Goal: Task Accomplishment & Management: Manage account settings

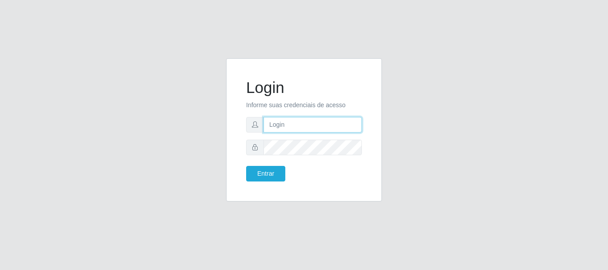
click at [293, 125] on input "text" at bounding box center [312, 125] width 98 height 16
type input "ritaiwof@B5"
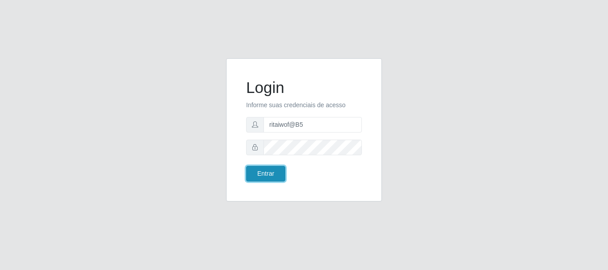
click at [264, 172] on button "Entrar" at bounding box center [265, 174] width 39 height 16
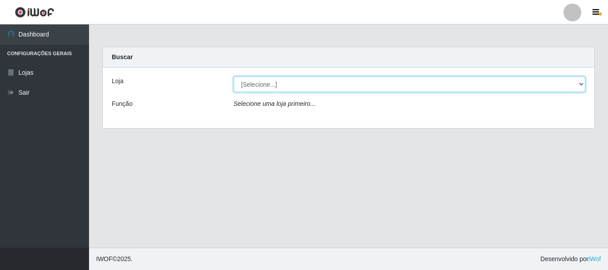
click at [582, 87] on select "[Selecione...] Bemais Supermercados - B5 Anatólia" at bounding box center [410, 85] width 352 height 16
select select "405"
click at [234, 77] on select "[Selecione...] Bemais Supermercados - B5 Anatólia" at bounding box center [410, 85] width 352 height 16
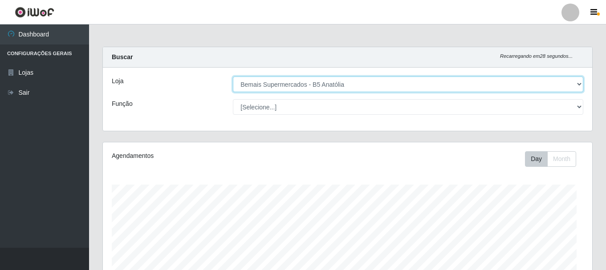
scroll to position [185, 489]
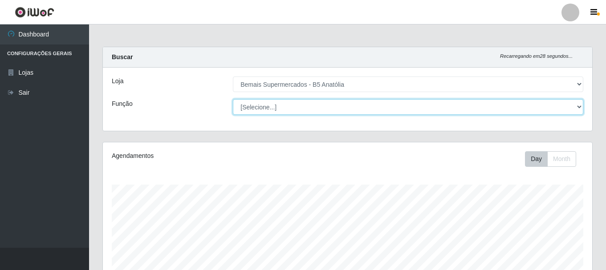
click at [576, 107] on select "[Selecione...] ASG ASG + ASG ++ Auxiliar de Estacionamento Auxiliar de Estacion…" at bounding box center [408, 107] width 350 height 16
click at [233, 99] on select "[Selecione...] ASG ASG + ASG ++ Auxiliar de Estacionamento Auxiliar de Estacion…" at bounding box center [408, 107] width 350 height 16
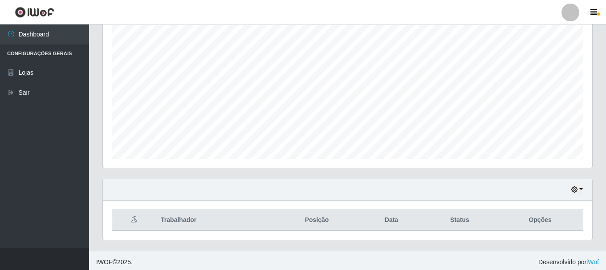
scroll to position [162, 0]
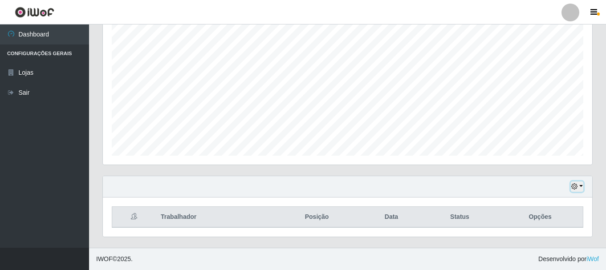
click at [574, 186] on icon "button" at bounding box center [574, 186] width 6 height 6
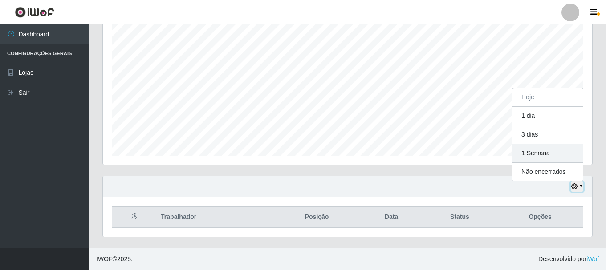
scroll to position [185, 489]
click at [576, 187] on icon "button" at bounding box center [574, 186] width 6 height 6
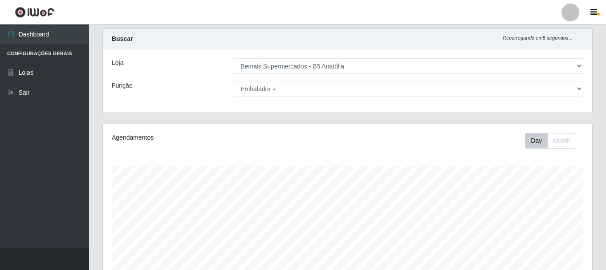
scroll to position [0, 0]
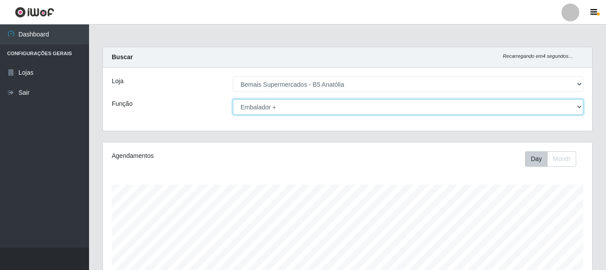
click at [580, 105] on select "[Selecione...] ASG ASG + ASG ++ Auxiliar de Estacionamento Auxiliar de Estacion…" at bounding box center [408, 107] width 350 height 16
click at [233, 99] on select "[Selecione...] ASG ASG + ASG ++ Auxiliar de Estacionamento Auxiliar de Estacion…" at bounding box center [408, 107] width 350 height 16
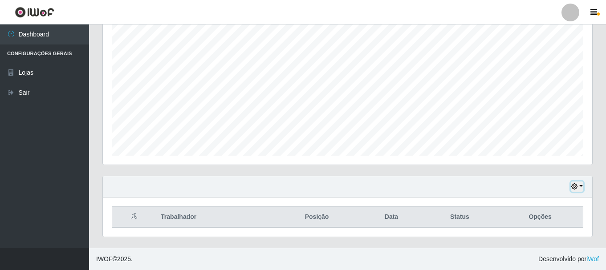
click at [573, 189] on icon "button" at bounding box center [574, 186] width 6 height 6
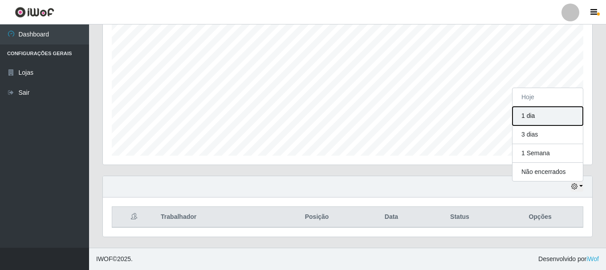
click at [518, 115] on button "1 dia" at bounding box center [547, 116] width 70 height 19
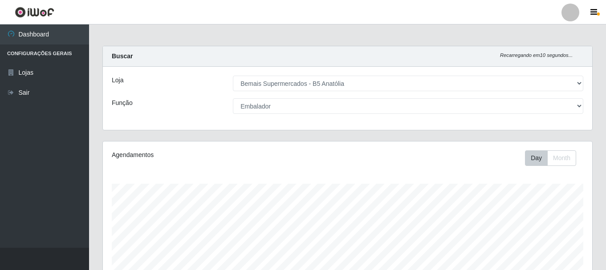
scroll to position [0, 0]
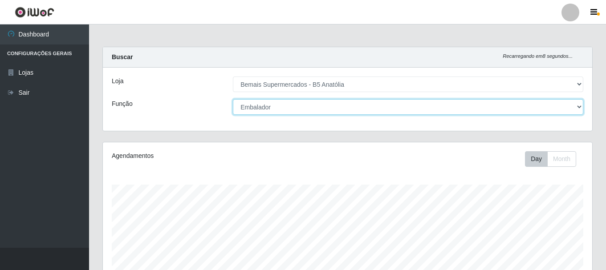
drag, startPoint x: 573, startPoint y: 105, endPoint x: 565, endPoint y: 109, distance: 9.0
click at [573, 105] on select "[Selecione...] ASG ASG + ASG ++ Auxiliar de Estacionamento Auxiliar de Estacion…" at bounding box center [408, 107] width 350 height 16
click at [233, 99] on select "[Selecione...] ASG ASG + ASG ++ Auxiliar de Estacionamento Auxiliar de Estacion…" at bounding box center [408, 107] width 350 height 16
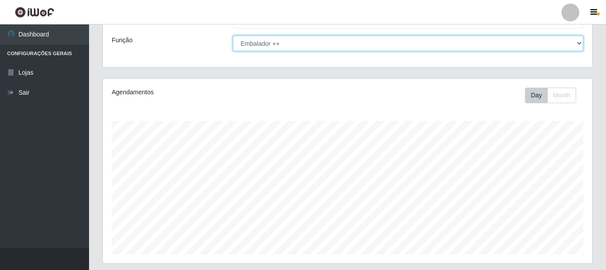
scroll to position [162, 0]
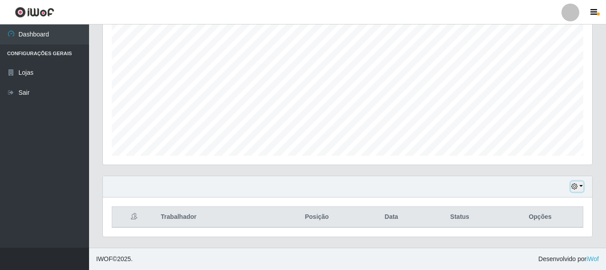
click at [574, 186] on icon "button" at bounding box center [574, 186] width 6 height 6
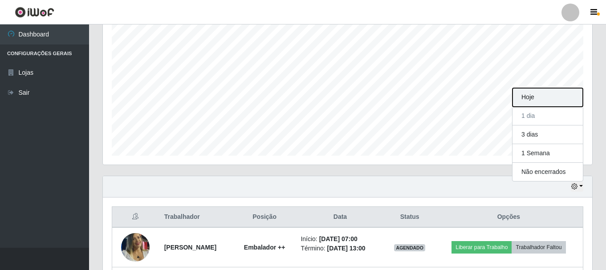
click at [543, 98] on button "Hoje" at bounding box center [547, 97] width 70 height 19
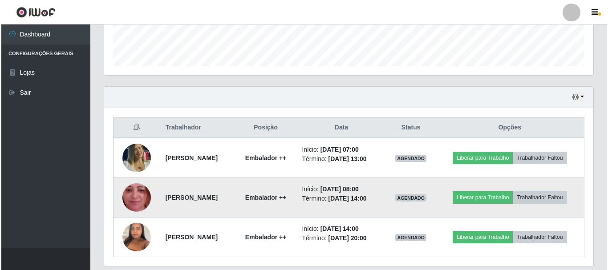
scroll to position [281, 0]
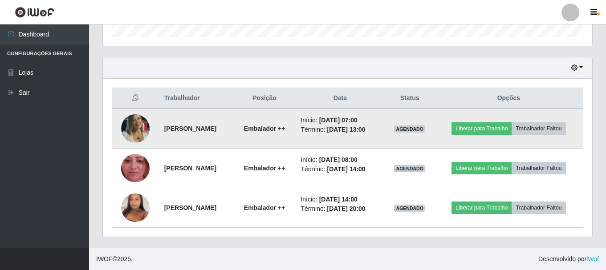
click at [138, 130] on img at bounding box center [135, 128] width 28 height 41
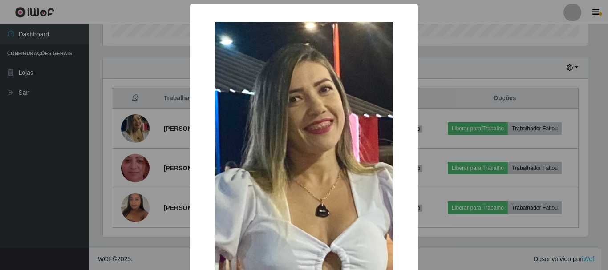
click at [446, 84] on div "× OK Cancel" at bounding box center [304, 135] width 608 height 270
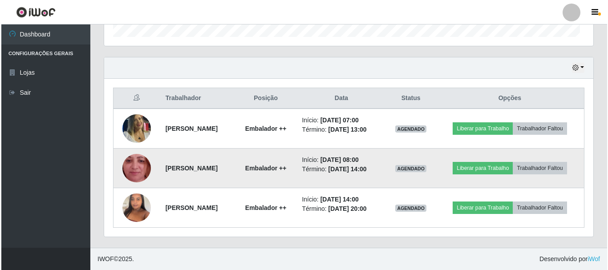
scroll to position [185, 489]
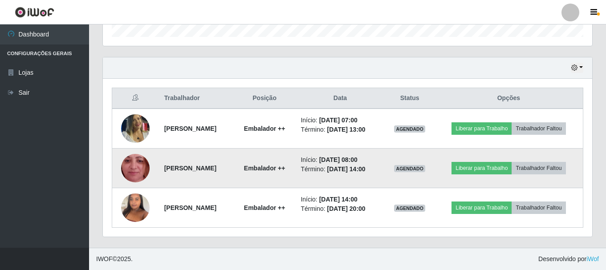
click at [136, 170] on img at bounding box center [135, 168] width 28 height 63
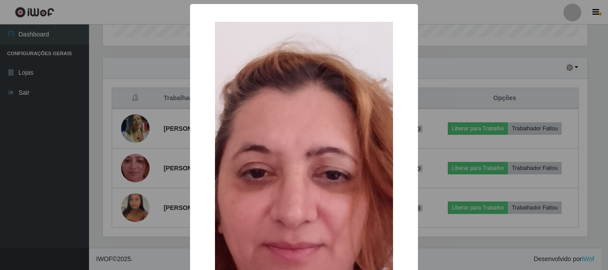
click at [479, 86] on div "× OK Cancel" at bounding box center [304, 135] width 608 height 270
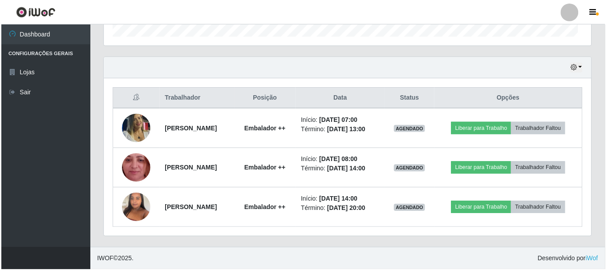
scroll to position [185, 489]
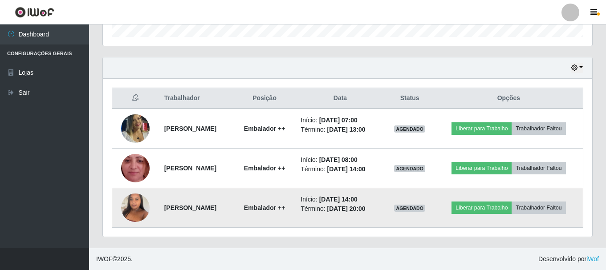
click at [128, 209] on img at bounding box center [135, 208] width 28 height 38
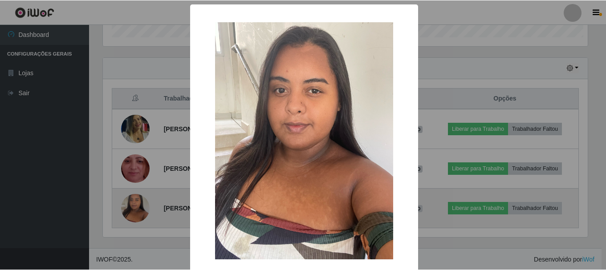
scroll to position [185, 485]
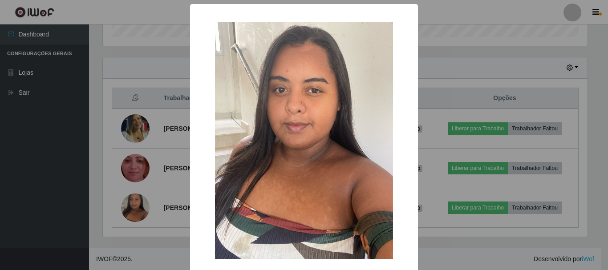
click at [448, 182] on div "× OK Cancel" at bounding box center [304, 135] width 608 height 270
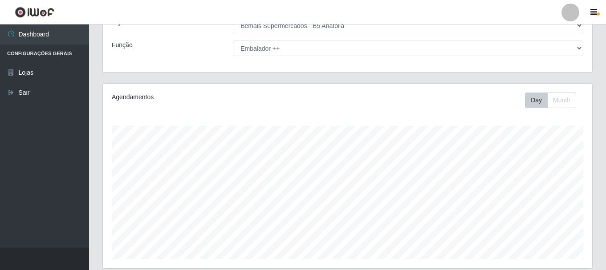
scroll to position [0, 0]
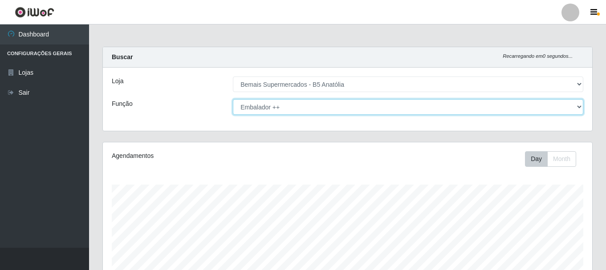
drag, startPoint x: 579, startPoint y: 106, endPoint x: 575, endPoint y: 109, distance: 5.4
click at [579, 106] on select "[Selecione...] ASG ASG + ASG ++ Auxiliar de Estacionamento Auxiliar de Estacion…" at bounding box center [408, 107] width 350 height 16
click at [233, 99] on select "[Selecione...] ASG ASG + ASG ++ Auxiliar de Estacionamento Auxiliar de Estacion…" at bounding box center [408, 107] width 350 height 16
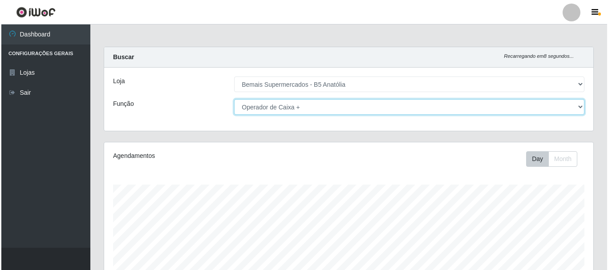
scroll to position [267, 0]
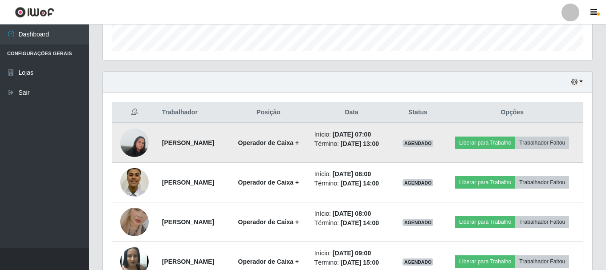
click at [133, 149] on img at bounding box center [134, 143] width 28 height 38
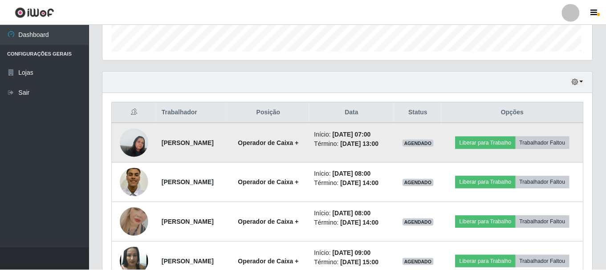
scroll to position [185, 485]
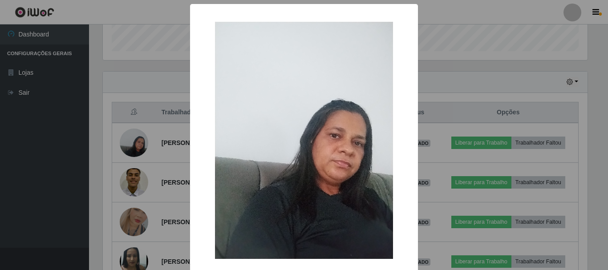
click at [452, 121] on div "× OK Cancel" at bounding box center [304, 135] width 608 height 270
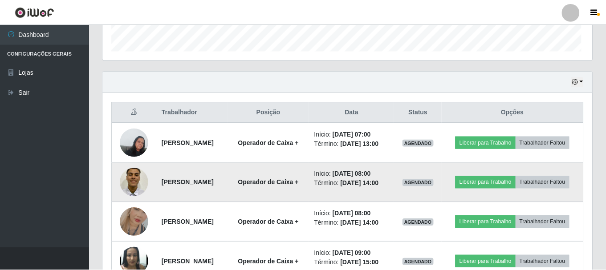
scroll to position [0, 0]
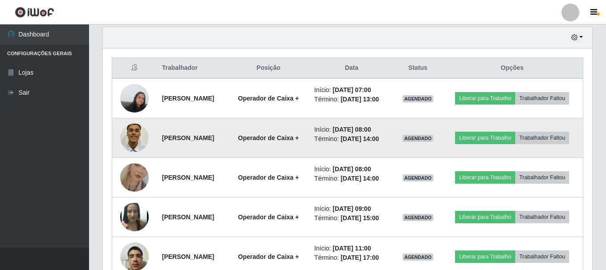
click at [136, 142] on img at bounding box center [134, 138] width 28 height 38
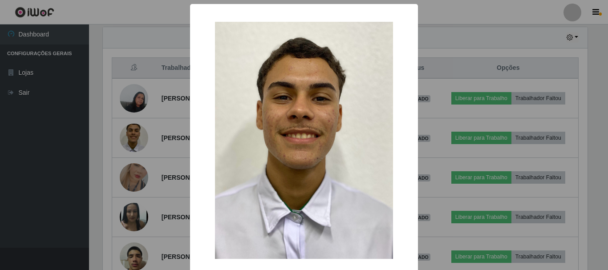
click at [433, 83] on div "× OK Cancel" at bounding box center [304, 135] width 608 height 270
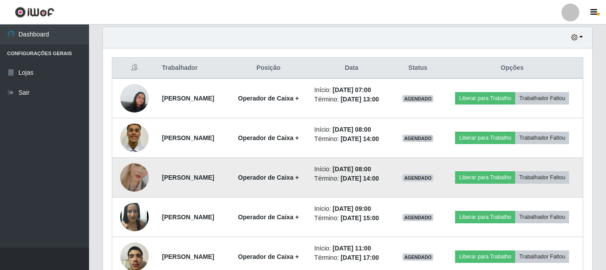
click at [130, 179] on img at bounding box center [134, 177] width 28 height 51
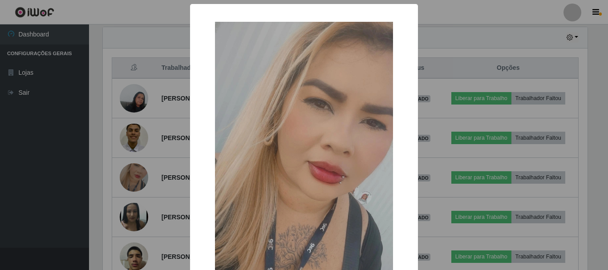
click at [455, 112] on div "× OK Cancel" at bounding box center [304, 135] width 608 height 270
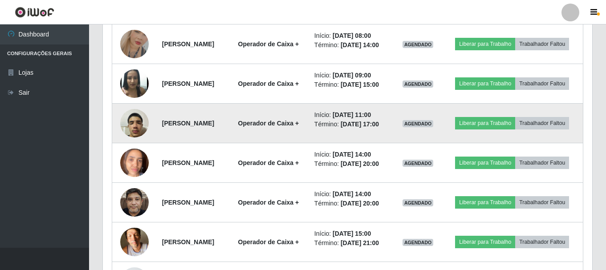
click at [130, 127] on img at bounding box center [134, 123] width 28 height 38
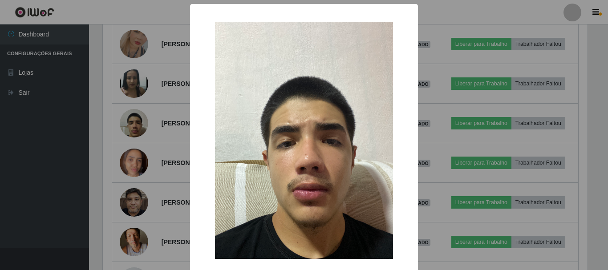
drag, startPoint x: 445, startPoint y: 123, endPoint x: 306, endPoint y: 168, distance: 146.5
click at [442, 126] on div "× OK Cancel" at bounding box center [304, 135] width 608 height 270
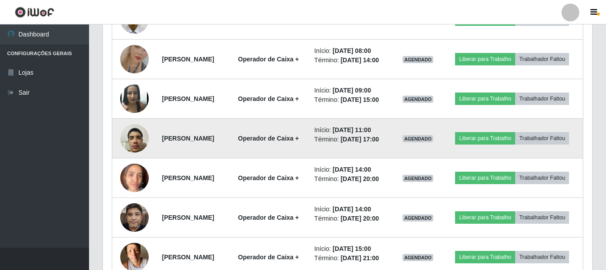
click at [130, 133] on img at bounding box center [134, 138] width 28 height 38
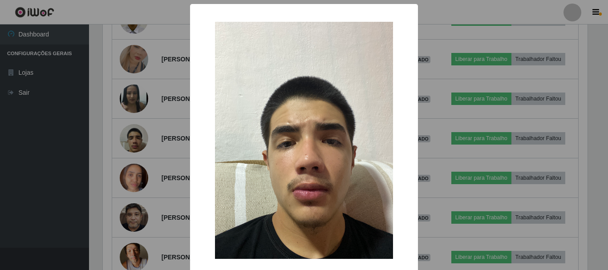
drag, startPoint x: 442, startPoint y: 143, endPoint x: 360, endPoint y: 162, distance: 84.3
click at [441, 144] on div "× OK Cancel" at bounding box center [304, 135] width 608 height 270
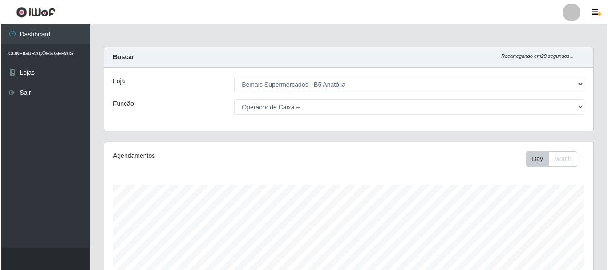
scroll to position [267, 0]
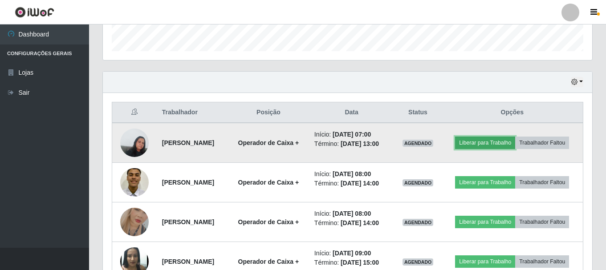
click at [489, 143] on button "Liberar para Trabalho" at bounding box center [485, 143] width 60 height 12
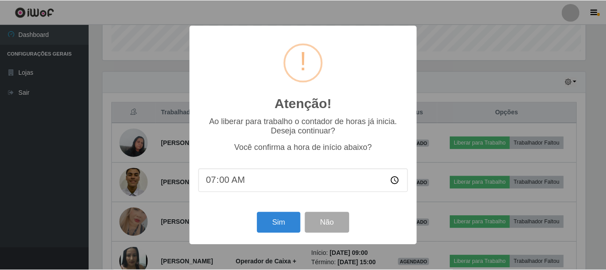
scroll to position [185, 485]
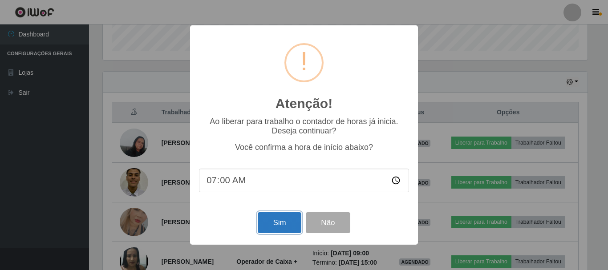
click at [284, 221] on button "Sim" at bounding box center [279, 222] width 43 height 21
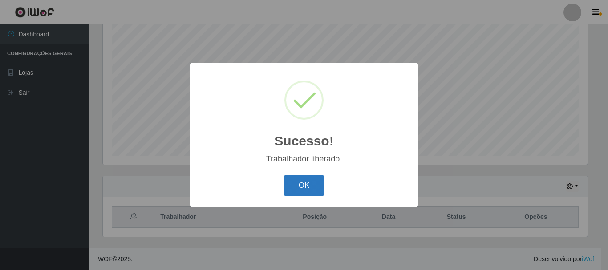
click at [305, 191] on button "OK" at bounding box center [303, 185] width 41 height 21
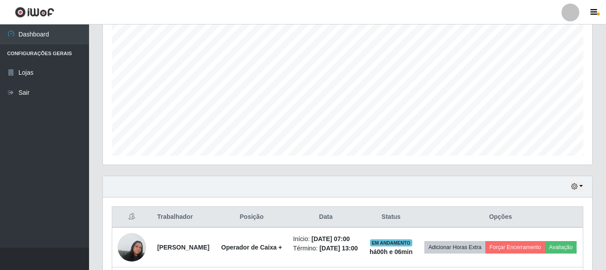
scroll to position [0, 0]
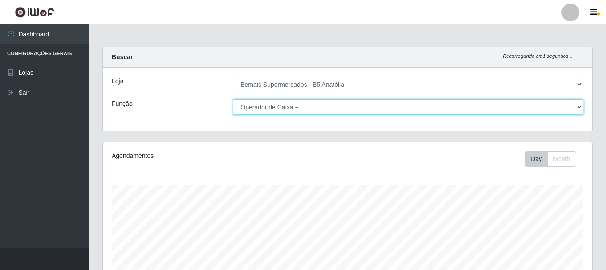
click at [575, 108] on select "[Selecione...] ASG ASG + ASG ++ Auxiliar de Estacionamento Auxiliar de Estacion…" at bounding box center [408, 107] width 350 height 16
click at [233, 99] on select "[Selecione...] ASG ASG + ASG ++ Auxiliar de Estacionamento Auxiliar de Estacion…" at bounding box center [408, 107] width 350 height 16
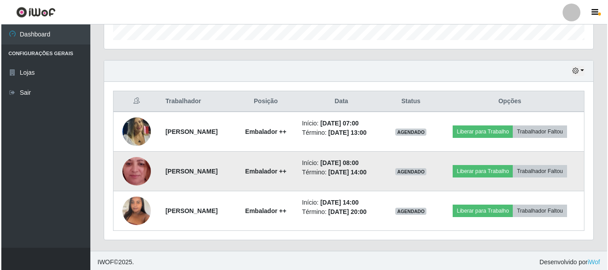
scroll to position [281, 0]
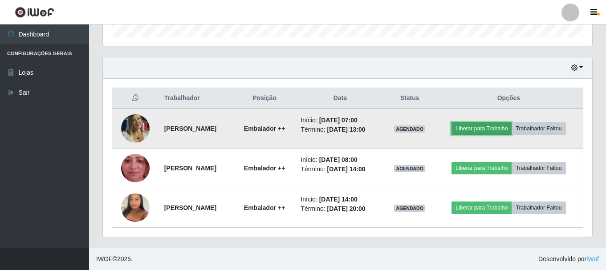
click at [484, 129] on button "Liberar para Trabalho" at bounding box center [481, 128] width 60 height 12
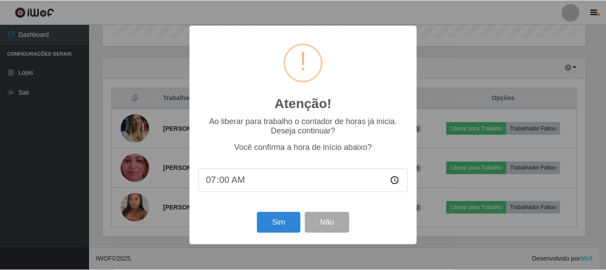
scroll to position [185, 485]
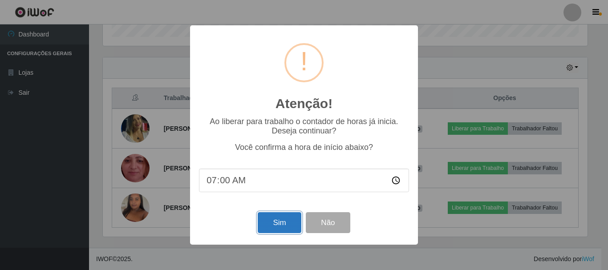
click at [274, 225] on button "Sim" at bounding box center [279, 222] width 43 height 21
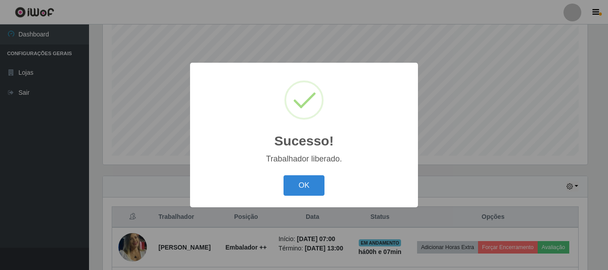
drag, startPoint x: 319, startPoint y: 184, endPoint x: 313, endPoint y: 170, distance: 15.5
click at [314, 183] on button "OK" at bounding box center [303, 185] width 41 height 21
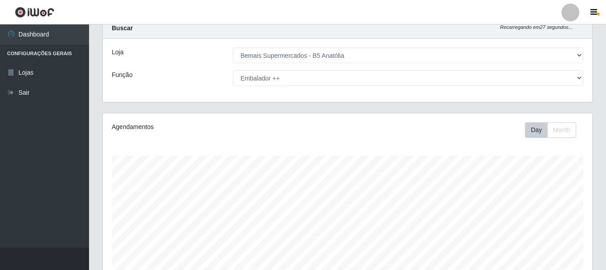
scroll to position [0, 0]
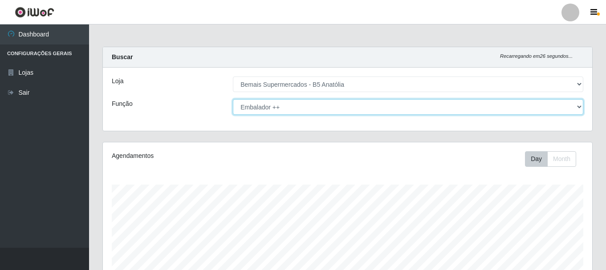
click at [573, 113] on select "[Selecione...] ASG ASG + ASG ++ Auxiliar de Estacionamento Auxiliar de Estacion…" at bounding box center [408, 107] width 350 height 16
click at [233, 99] on select "[Selecione...] ASG ASG + ASG ++ Auxiliar de Estacionamento Auxiliar de Estacion…" at bounding box center [408, 107] width 350 height 16
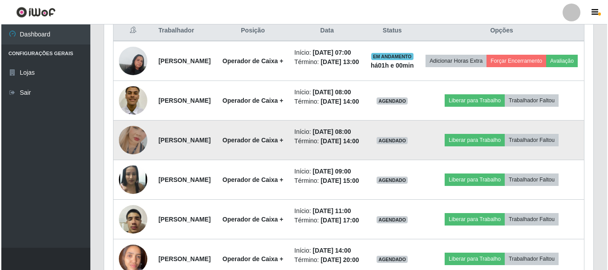
scroll to position [312, 0]
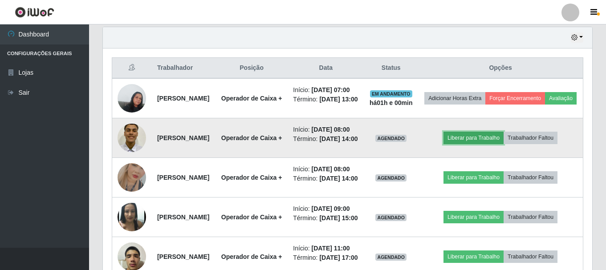
click at [490, 144] on button "Liberar para Trabalho" at bounding box center [473, 138] width 60 height 12
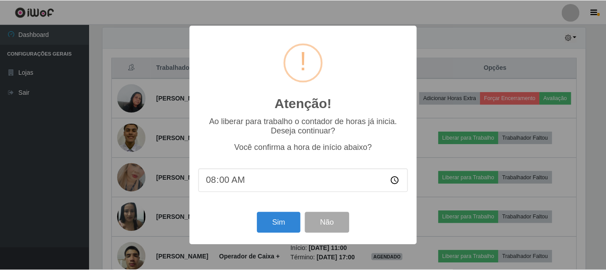
scroll to position [185, 485]
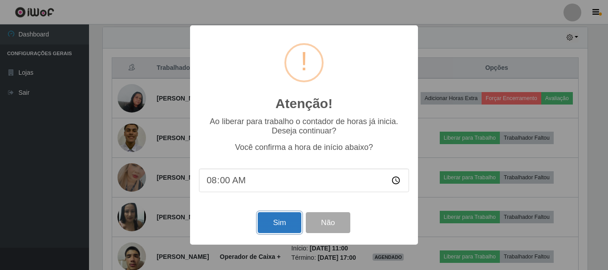
click at [276, 223] on button "Sim" at bounding box center [279, 222] width 43 height 21
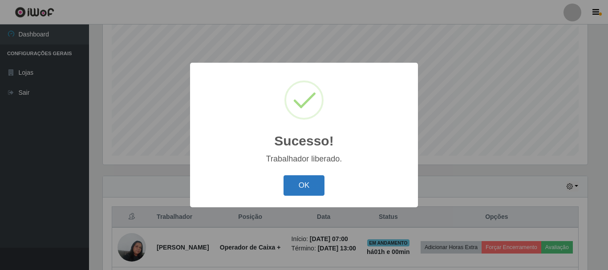
click at [304, 191] on button "OK" at bounding box center [303, 185] width 41 height 21
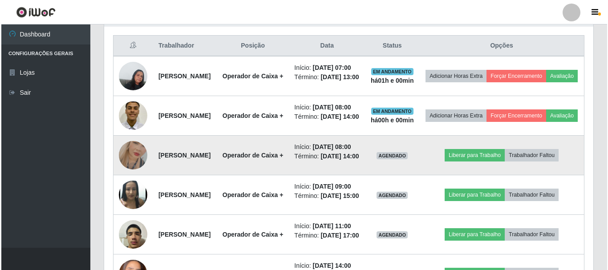
scroll to position [340, 0]
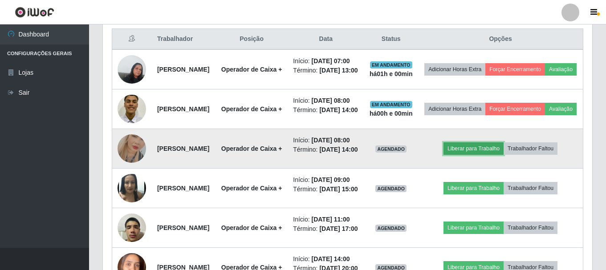
click at [485, 155] on button "Liberar para Trabalho" at bounding box center [473, 148] width 60 height 12
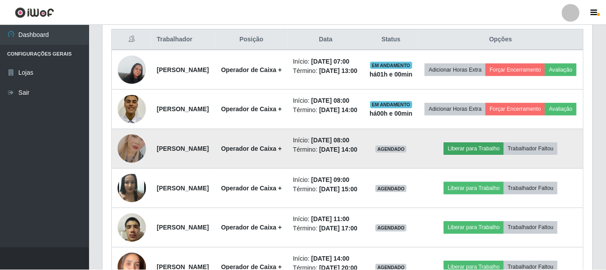
scroll to position [185, 485]
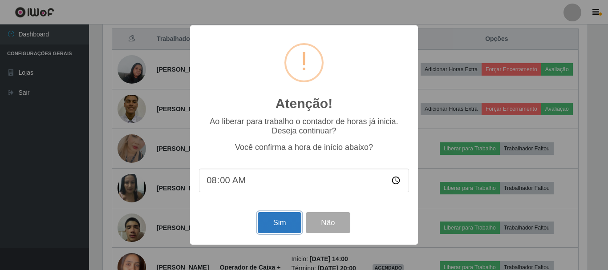
click at [287, 224] on button "Sim" at bounding box center [279, 222] width 43 height 21
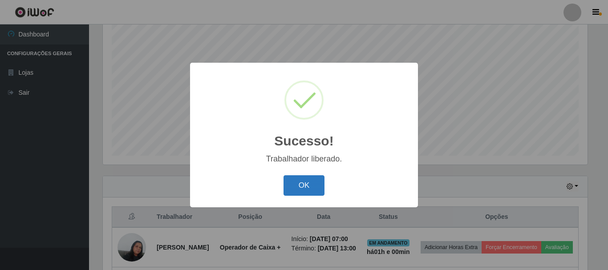
click at [313, 183] on button "OK" at bounding box center [303, 185] width 41 height 21
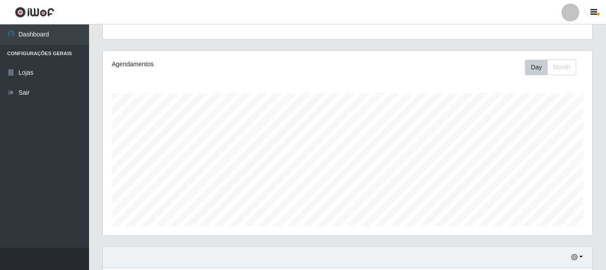
scroll to position [0, 0]
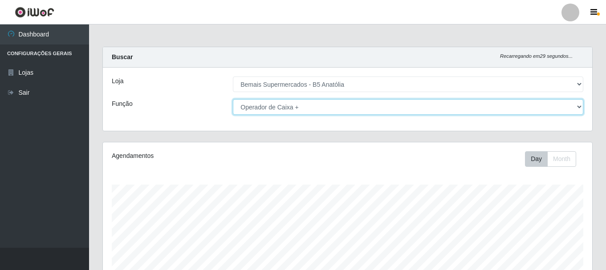
drag, startPoint x: 581, startPoint y: 108, endPoint x: 572, endPoint y: 111, distance: 9.4
click at [581, 108] on select "[Selecione...] ASG ASG + ASG ++ Auxiliar de Estacionamento Auxiliar de Estacion…" at bounding box center [408, 107] width 350 height 16
click at [233, 99] on select "[Selecione...] ASG ASG + ASG ++ Auxiliar de Estacionamento Auxiliar de Estacion…" at bounding box center [408, 107] width 350 height 16
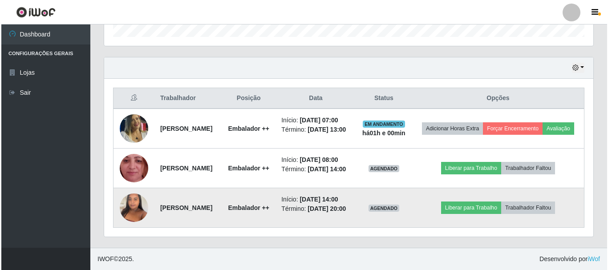
scroll to position [312, 0]
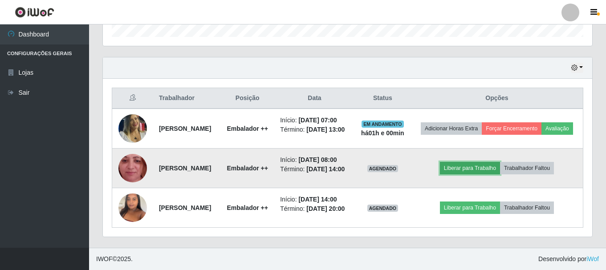
click at [492, 162] on button "Liberar para Trabalho" at bounding box center [470, 168] width 60 height 12
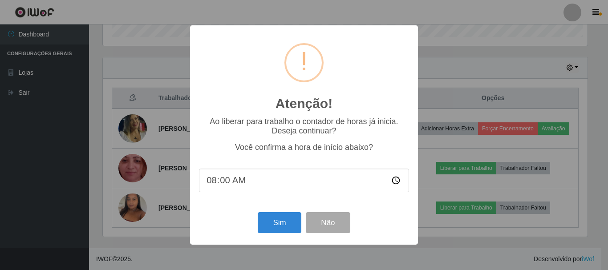
scroll to position [185, 485]
click at [283, 224] on button "Sim" at bounding box center [279, 222] width 43 height 21
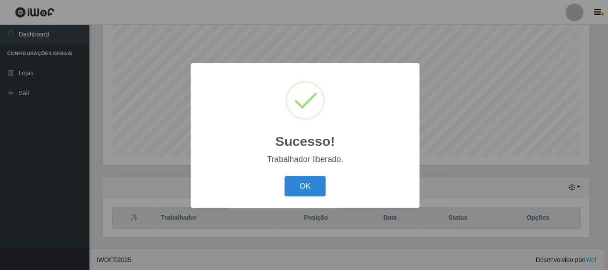
scroll to position [444855, 444555]
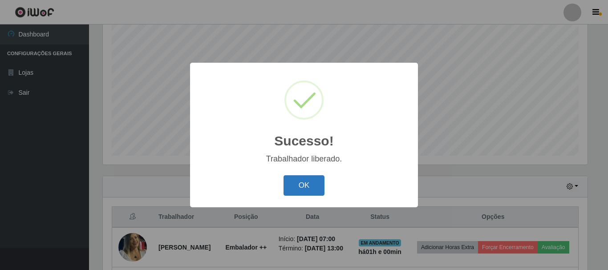
click at [305, 186] on button "OK" at bounding box center [303, 185] width 41 height 21
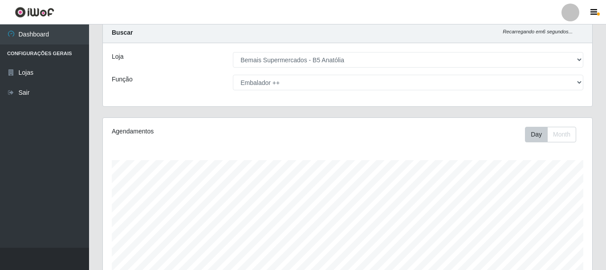
scroll to position [0, 0]
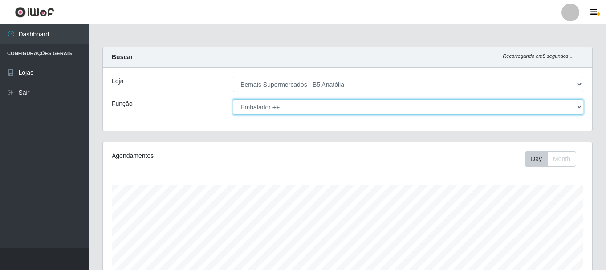
click at [433, 108] on select "[Selecione...] ASG ASG + ASG ++ Auxiliar de Estacionamento Auxiliar de Estacion…" at bounding box center [408, 107] width 350 height 16
click at [233, 99] on select "[Selecione...] ASG ASG + ASG ++ Auxiliar de Estacionamento Auxiliar de Estacion…" at bounding box center [408, 107] width 350 height 16
click at [391, 109] on select "[Selecione...] ASG ASG + ASG ++ Auxiliar de Estacionamento Auxiliar de Estacion…" at bounding box center [408, 107] width 350 height 16
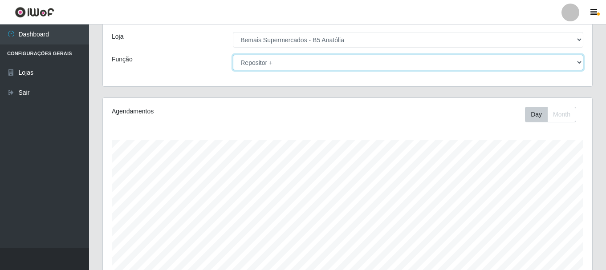
click at [397, 65] on select "[Selecione...] ASG ASG + ASG ++ Auxiliar de Estacionamento Auxiliar de Estacion…" at bounding box center [408, 63] width 350 height 16
click at [233, 55] on select "[Selecione...] ASG ASG + ASG ++ Auxiliar de Estacionamento Auxiliar de Estacion…" at bounding box center [408, 63] width 350 height 16
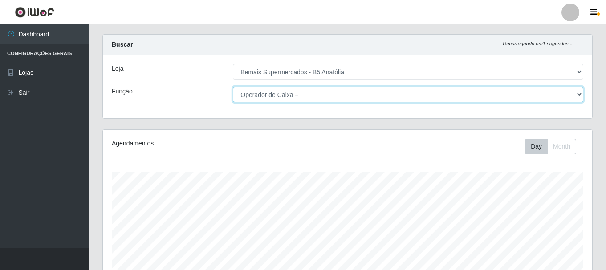
scroll to position [0, 0]
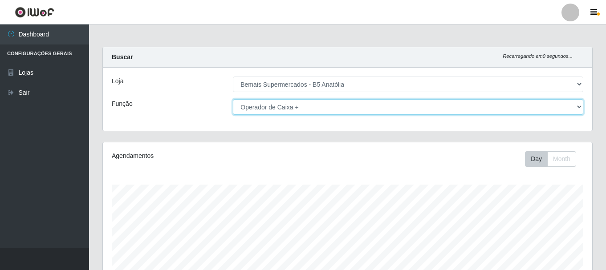
click at [379, 111] on select "[Selecione...] ASG ASG + ASG ++ Auxiliar de Estacionamento Auxiliar de Estacion…" at bounding box center [408, 107] width 350 height 16
click at [233, 99] on select "[Selecione...] ASG ASG + ASG ++ Auxiliar de Estacionamento Auxiliar de Estacion…" at bounding box center [408, 107] width 350 height 16
click at [262, 108] on select "[Selecione...] ASG ASG + ASG ++ Auxiliar de Estacionamento Auxiliar de Estacion…" at bounding box center [408, 107] width 350 height 16
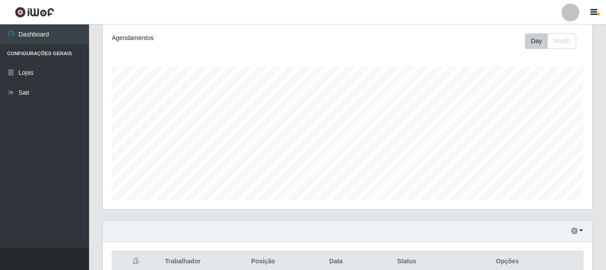
scroll to position [45, 0]
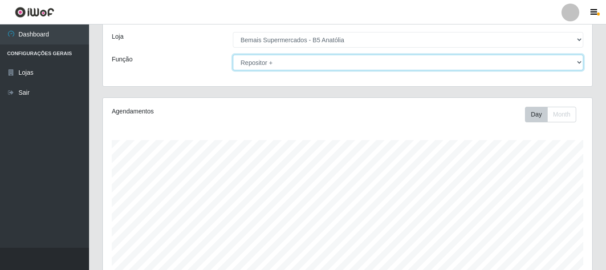
click at [273, 65] on select "[Selecione...] ASG ASG + ASG ++ Auxiliar de Estacionamento Auxiliar de Estacion…" at bounding box center [408, 63] width 350 height 16
click at [233, 55] on select "[Selecione...] ASG ASG + ASG ++ Auxiliar de Estacionamento Auxiliar de Estacion…" at bounding box center [408, 63] width 350 height 16
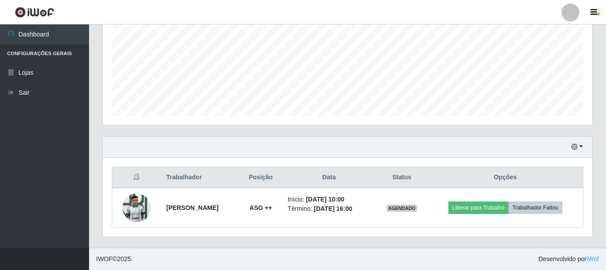
scroll to position [0, 0]
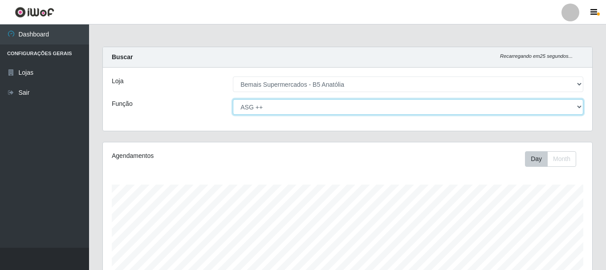
click at [270, 105] on select "[Selecione...] ASG ASG + ASG ++ Auxiliar de Estacionamento Auxiliar de Estacion…" at bounding box center [408, 107] width 350 height 16
click at [233, 99] on select "[Selecione...] ASG ASG + ASG ++ Auxiliar de Estacionamento Auxiliar de Estacion…" at bounding box center [408, 107] width 350 height 16
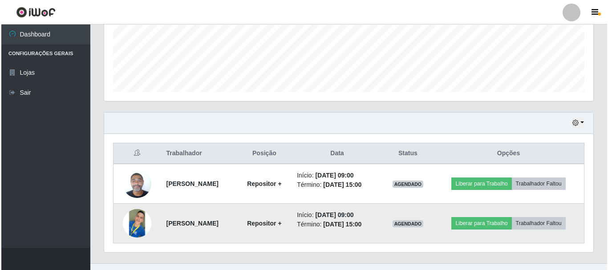
scroll to position [242, 0]
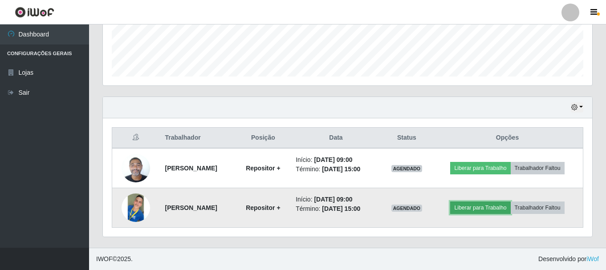
click at [484, 205] on button "Liberar para Trabalho" at bounding box center [480, 208] width 60 height 12
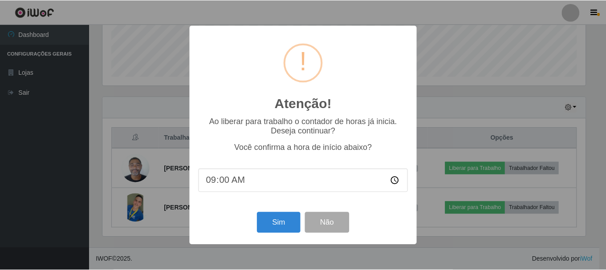
scroll to position [185, 485]
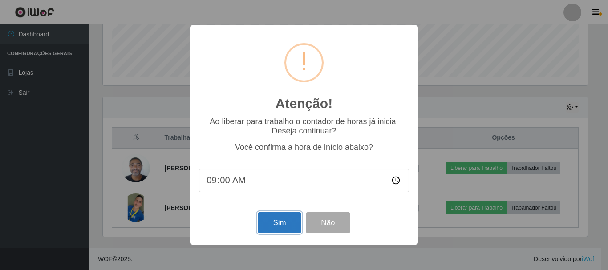
click at [279, 219] on button "Sim" at bounding box center [279, 222] width 43 height 21
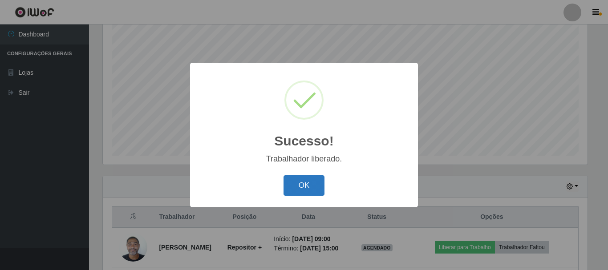
click at [303, 188] on button "OK" at bounding box center [303, 185] width 41 height 21
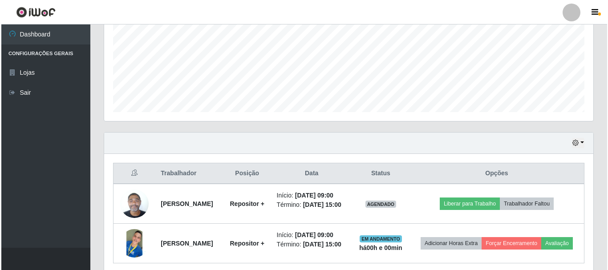
scroll to position [255, 0]
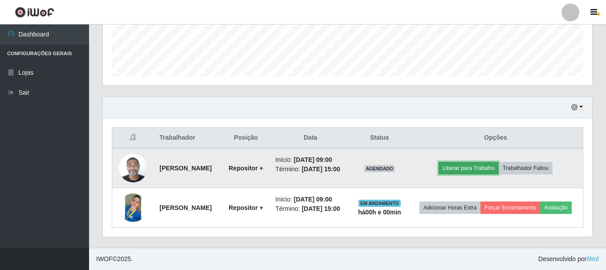
click at [482, 162] on button "Liberar para Trabalho" at bounding box center [468, 168] width 60 height 12
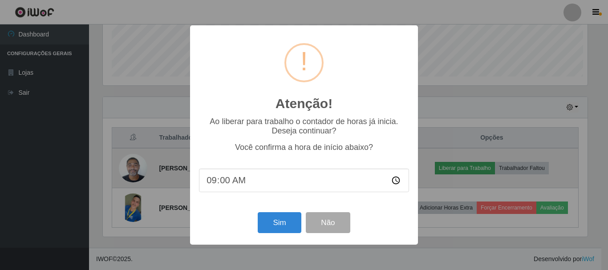
scroll to position [185, 485]
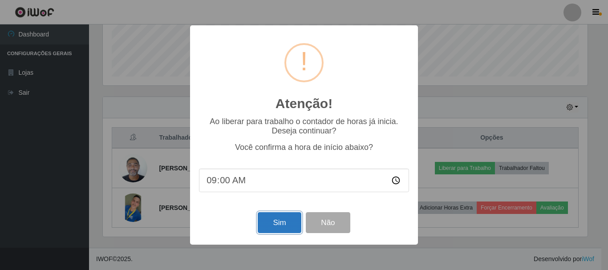
click at [275, 225] on button "Sim" at bounding box center [279, 222] width 43 height 21
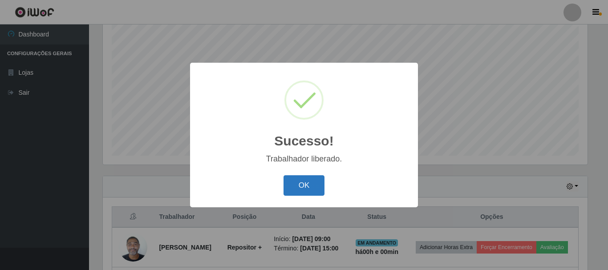
click at [306, 189] on button "OK" at bounding box center [303, 185] width 41 height 21
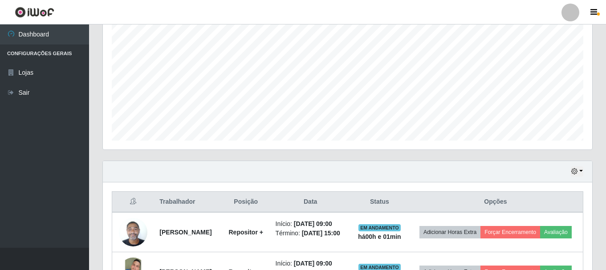
scroll to position [0, 0]
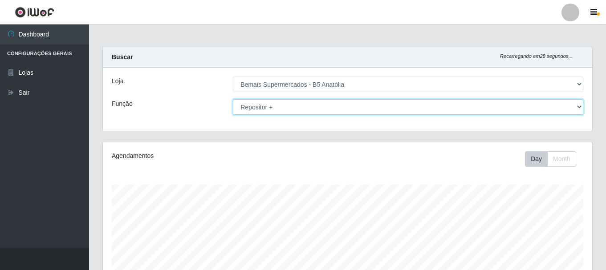
click at [261, 109] on select "[Selecione...] ASG ASG + ASG ++ Auxiliar de Estacionamento Auxiliar de Estacion…" at bounding box center [408, 107] width 350 height 16
click at [233, 99] on select "[Selecione...] ASG ASG + ASG ++ Auxiliar de Estacionamento Auxiliar de Estacion…" at bounding box center [408, 107] width 350 height 16
click at [369, 108] on select "[Selecione...] ASG ASG + ASG ++ Auxiliar de Estacionamento Auxiliar de Estacion…" at bounding box center [408, 107] width 350 height 16
click at [233, 99] on select "[Selecione...] ASG ASG + ASG ++ Auxiliar de Estacionamento Auxiliar de Estacion…" at bounding box center [408, 107] width 350 height 16
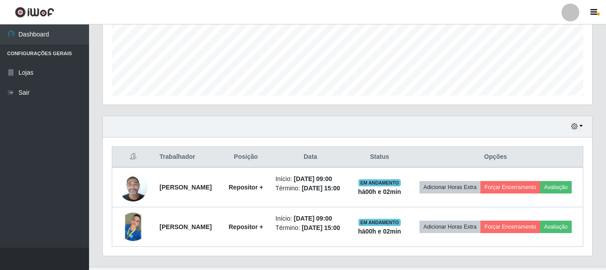
scroll to position [255, 0]
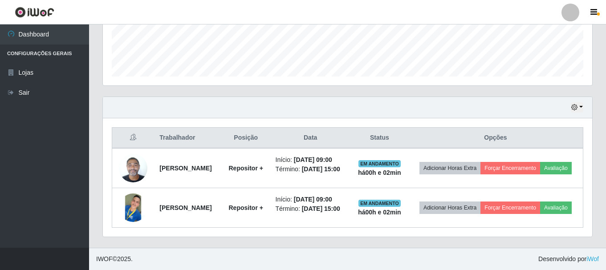
click at [364, 237] on div "Hoje 1 dia 3 dias 1 Semana Não encerrados Trabalhador Posição Data Status Opçõe…" at bounding box center [347, 172] width 503 height 151
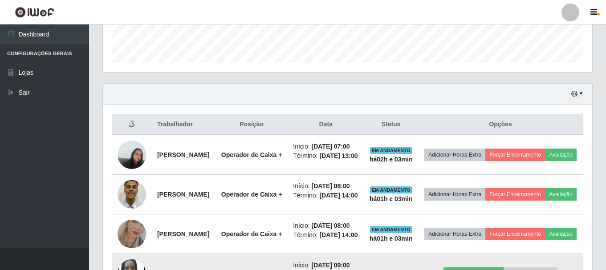
scroll to position [433, 0]
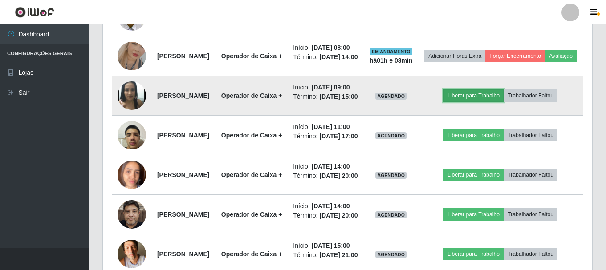
click at [480, 102] on button "Liberar para Trabalho" at bounding box center [473, 95] width 60 height 12
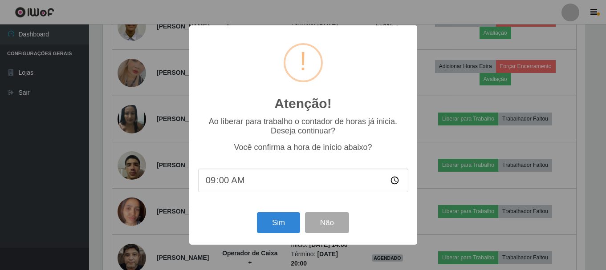
scroll to position [185, 485]
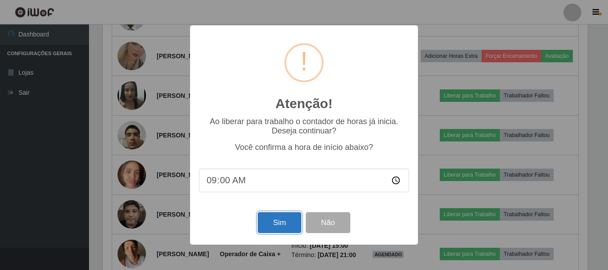
click at [283, 223] on button "Sim" at bounding box center [279, 222] width 43 height 21
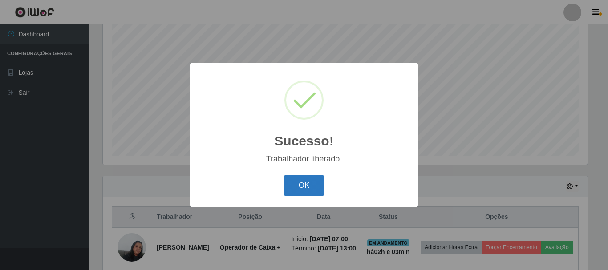
click at [299, 183] on button "OK" at bounding box center [303, 185] width 41 height 21
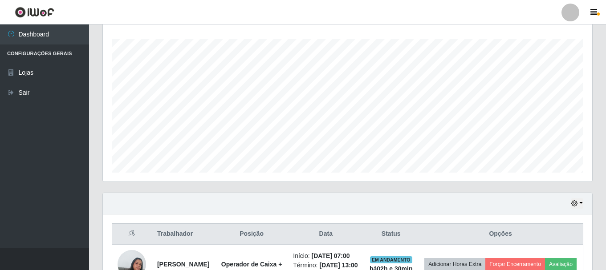
scroll to position [0, 0]
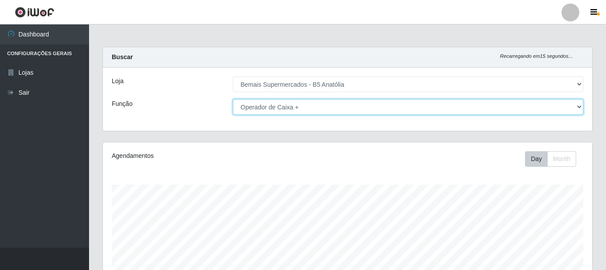
click at [360, 107] on select "[Selecione...] ASG ASG + ASG ++ Auxiliar de Estacionamento Auxiliar de Estacion…" at bounding box center [408, 107] width 350 height 16
click at [233, 99] on select "[Selecione...] ASG ASG + ASG ++ Auxiliar de Estacionamento Auxiliar de Estacion…" at bounding box center [408, 107] width 350 height 16
click at [355, 109] on select "[Selecione...] ASG ASG + ASG ++ Auxiliar de Estacionamento Auxiliar de Estacion…" at bounding box center [408, 107] width 350 height 16
click at [233, 99] on select "[Selecione...] ASG ASG + ASG ++ Auxiliar de Estacionamento Auxiliar de Estacion…" at bounding box center [408, 107] width 350 height 16
click at [349, 106] on select "[Selecione...] ASG ASG + ASG ++ Auxiliar de Estacionamento Auxiliar de Estacion…" at bounding box center [408, 107] width 350 height 16
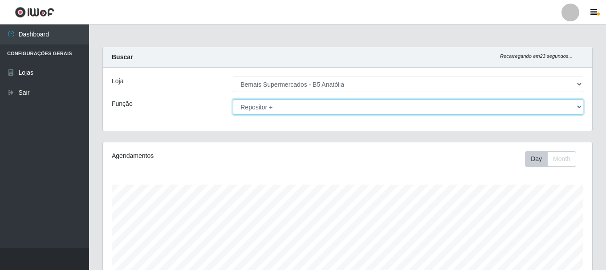
click at [233, 99] on select "[Selecione...] ASG ASG + ASG ++ Auxiliar de Estacionamento Auxiliar de Estacion…" at bounding box center [408, 107] width 350 height 16
click at [369, 112] on select "[Selecione...] ASG ASG + ASG ++ Auxiliar de Estacionamento Auxiliar de Estacion…" at bounding box center [408, 107] width 350 height 16
click at [233, 99] on select "[Selecione...] ASG ASG + ASG ++ Auxiliar de Estacionamento Auxiliar de Estacion…" at bounding box center [408, 107] width 350 height 16
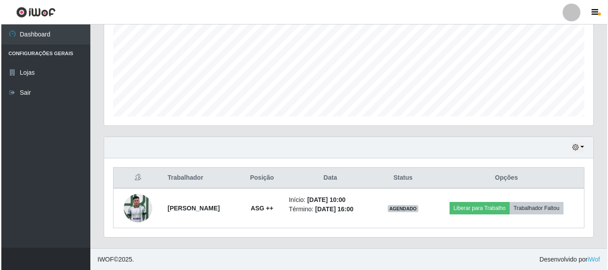
scroll to position [202, 0]
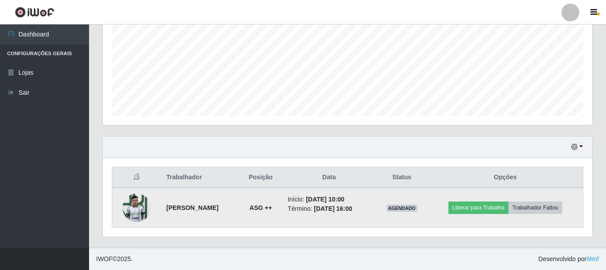
click at [140, 210] on img at bounding box center [136, 208] width 28 height 38
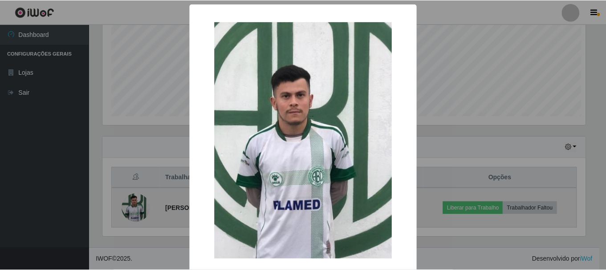
scroll to position [185, 485]
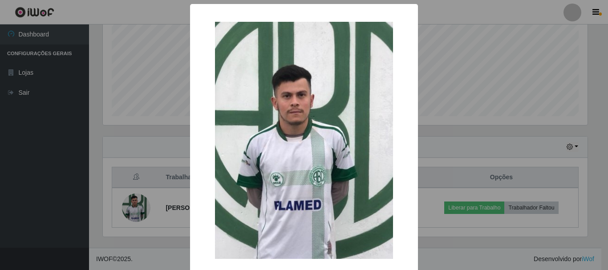
click at [470, 143] on div "× OK Cancel" at bounding box center [304, 135] width 608 height 270
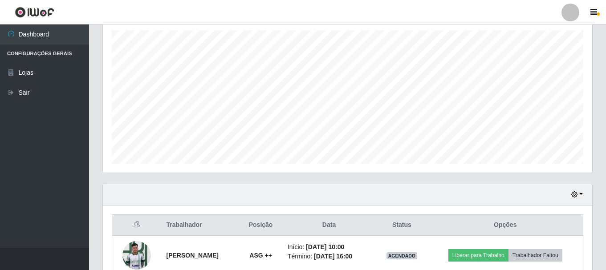
scroll to position [0, 0]
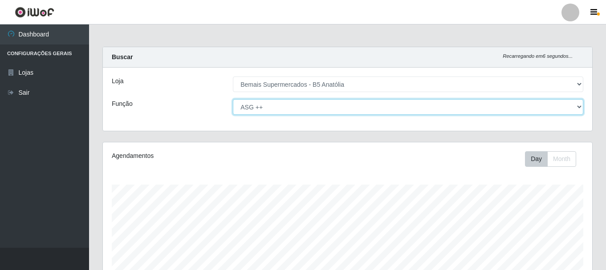
click at [432, 108] on select "[Selecione...] ASG ASG + ASG ++ Auxiliar de Estacionamento Auxiliar de Estacion…" at bounding box center [408, 107] width 350 height 16
select select "72"
click at [233, 99] on select "[Selecione...] ASG ASG + ASG ++ Auxiliar de Estacionamento Auxiliar de Estacion…" at bounding box center [408, 107] width 350 height 16
click at [413, 104] on select "[Selecione...] ASG ASG + ASG ++ Auxiliar de Estacionamento Auxiliar de Estacion…" at bounding box center [408, 107] width 350 height 16
click at [233, 99] on select "[Selecione...] ASG ASG + ASG ++ Auxiliar de Estacionamento Auxiliar de Estacion…" at bounding box center [408, 107] width 350 height 16
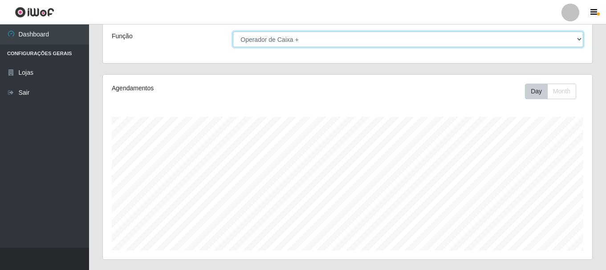
scroll to position [202, 0]
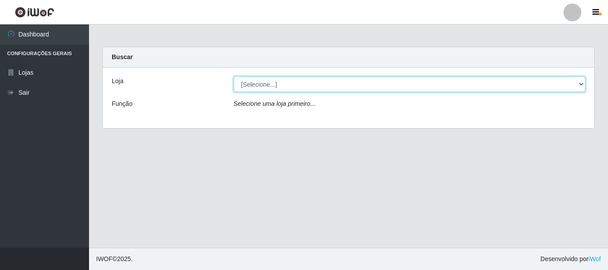
click at [319, 88] on select "[Selecione...] Bemais Supermercados - B5 Anatólia" at bounding box center [410, 85] width 352 height 16
select select "405"
click at [234, 77] on select "[Selecione...] Bemais Supermercados - B5 Anatólia" at bounding box center [410, 85] width 352 height 16
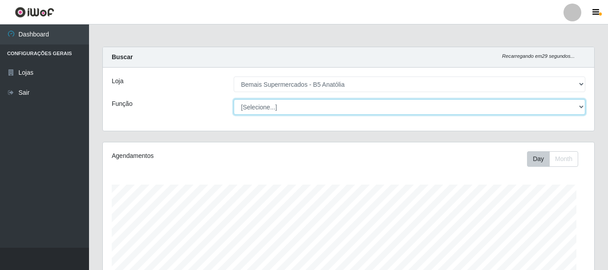
click at [320, 105] on select "[Selecione...] ASG ASG + ASG ++ Auxiliar de Estacionamento Auxiliar de Estacion…" at bounding box center [410, 107] width 352 height 16
click at [233, 99] on select "[Selecione...] ASG ASG + ASG ++ Auxiliar de Estacionamento Auxiliar de Estacion…" at bounding box center [408, 107] width 350 height 16
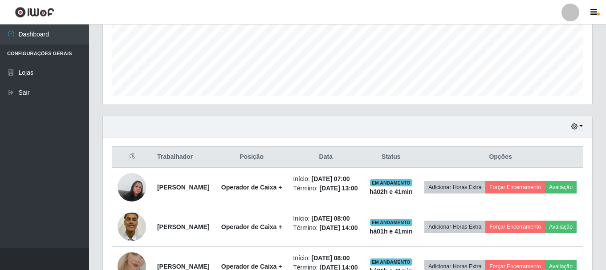
scroll to position [45, 0]
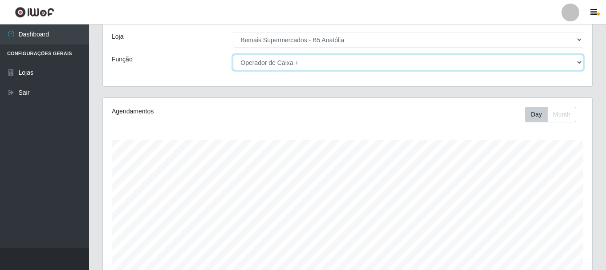
click at [263, 63] on select "[Selecione...] ASG ASG + ASG ++ Auxiliar de Estacionamento Auxiliar de Estacion…" at bounding box center [408, 63] width 350 height 16
click at [233, 55] on select "[Selecione...] ASG ASG + ASG ++ Auxiliar de Estacionamento Auxiliar de Estacion…" at bounding box center [408, 63] width 350 height 16
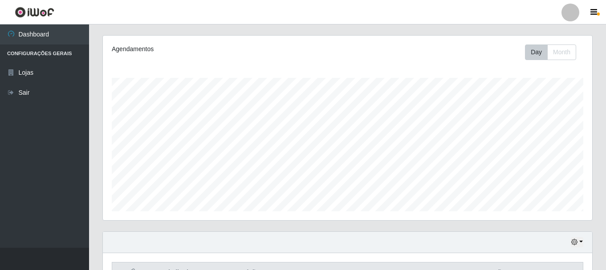
scroll to position [18, 0]
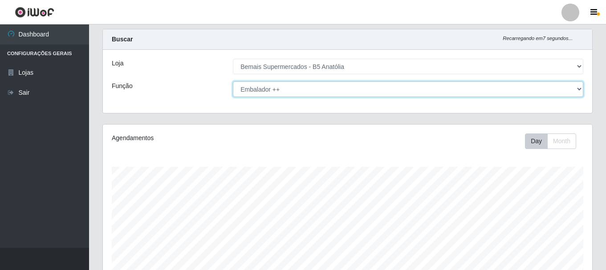
click at [311, 88] on select "[Selecione...] ASG ASG + ASG ++ Auxiliar de Estacionamento Auxiliar de Estacion…" at bounding box center [408, 89] width 350 height 16
click at [233, 81] on select "[Selecione...] ASG ASG + ASG ++ Auxiliar de Estacionamento Auxiliar de Estacion…" at bounding box center [408, 89] width 350 height 16
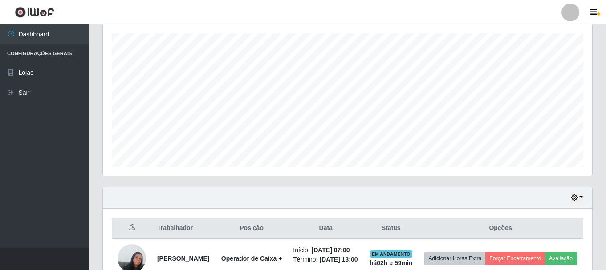
scroll to position [0, 0]
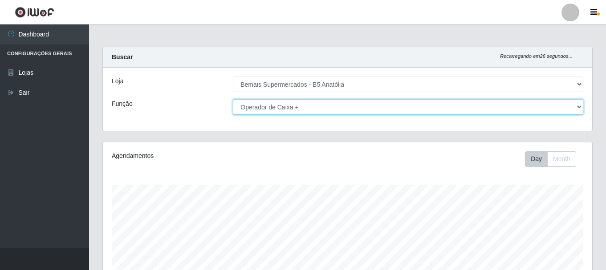
click at [280, 108] on select "[Selecione...] ASG ASG + ASG ++ Auxiliar de Estacionamento Auxiliar de Estacion…" at bounding box center [408, 107] width 350 height 16
click at [233, 99] on select "[Selecione...] ASG ASG + ASG ++ Auxiliar de Estacionamento Auxiliar de Estacion…" at bounding box center [408, 107] width 350 height 16
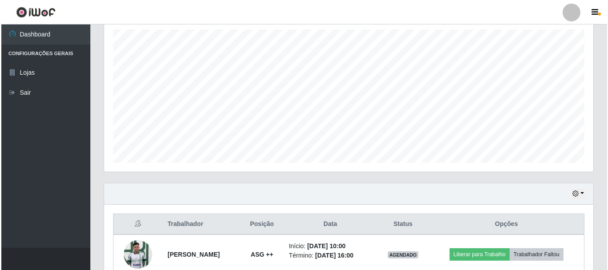
scroll to position [202, 0]
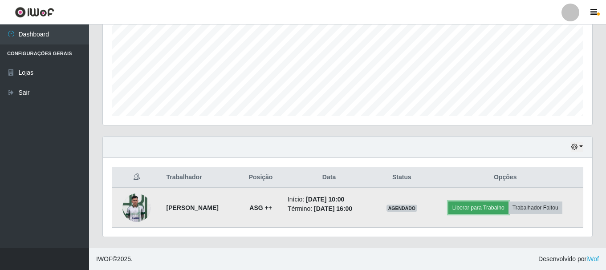
click at [493, 208] on button "Liberar para Trabalho" at bounding box center [478, 208] width 60 height 12
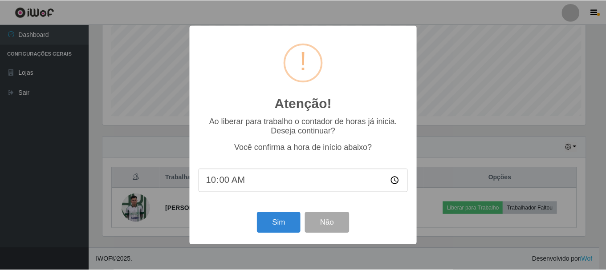
scroll to position [185, 485]
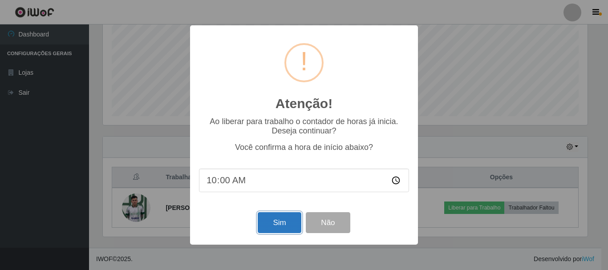
click at [278, 226] on button "Sim" at bounding box center [279, 222] width 43 height 21
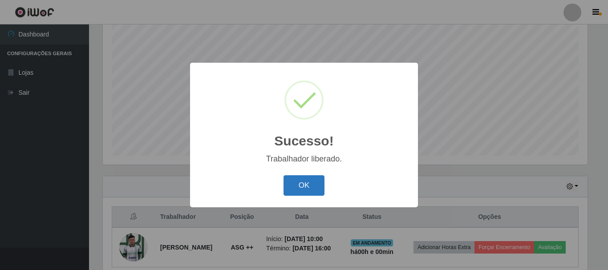
click at [297, 186] on button "OK" at bounding box center [303, 185] width 41 height 21
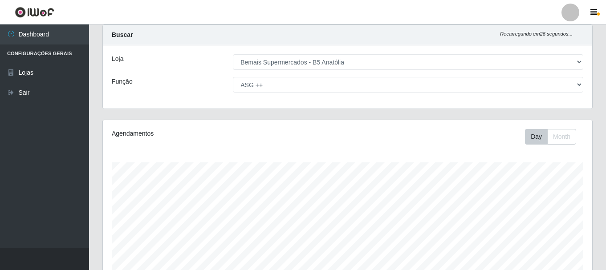
scroll to position [0, 0]
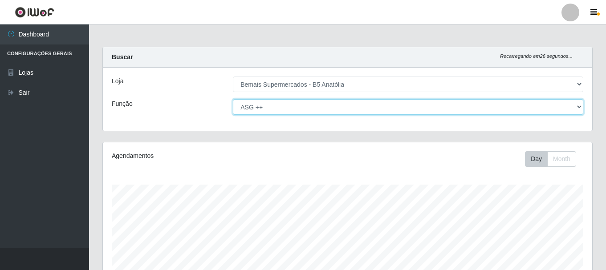
click at [268, 103] on select "[Selecione...] ASG ASG + ASG ++ Auxiliar de Estacionamento Auxiliar de Estacion…" at bounding box center [408, 107] width 350 height 16
click at [233, 99] on select "[Selecione...] ASG ASG + ASG ++ Auxiliar de Estacionamento Auxiliar de Estacion…" at bounding box center [408, 107] width 350 height 16
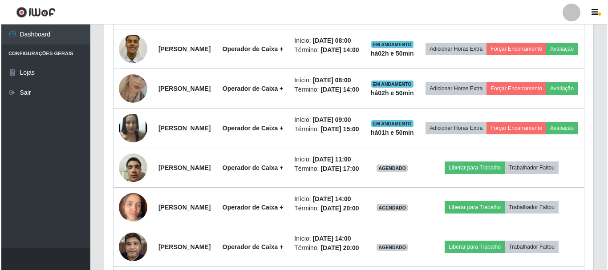
scroll to position [445, 0]
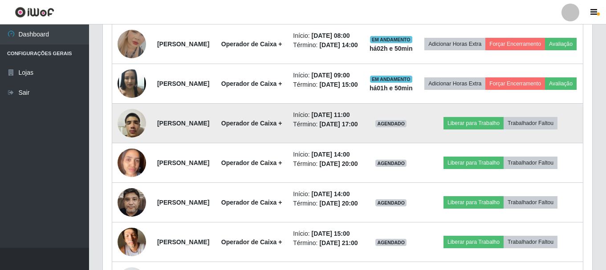
click at [137, 142] on img at bounding box center [131, 123] width 28 height 38
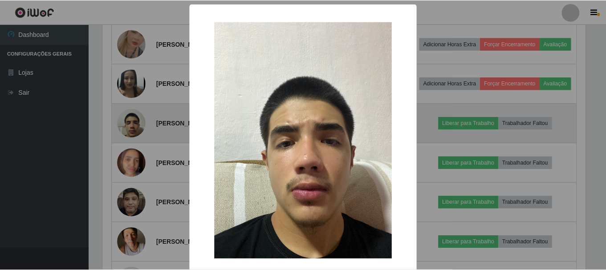
scroll to position [185, 485]
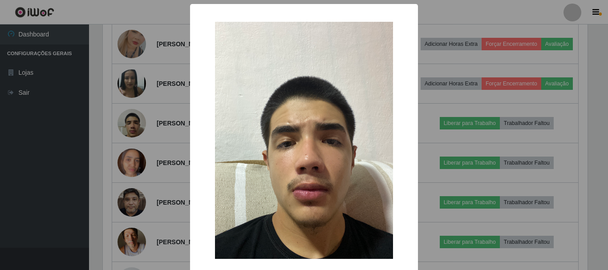
click at [159, 192] on div "× OK Cancel" at bounding box center [304, 135] width 608 height 270
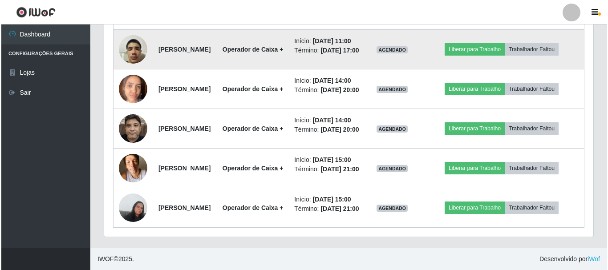
scroll to position [441, 0]
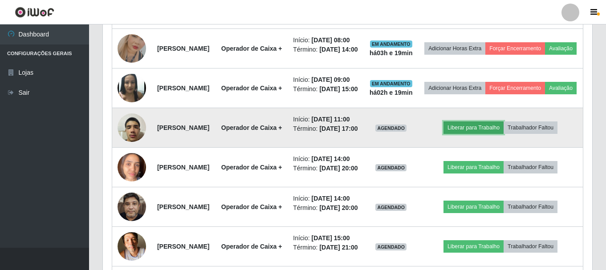
click at [494, 134] on button "Liberar para Trabalho" at bounding box center [473, 127] width 60 height 12
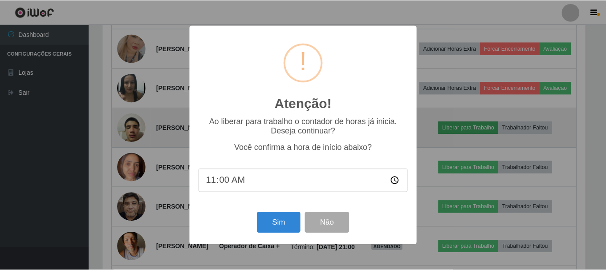
scroll to position [185, 485]
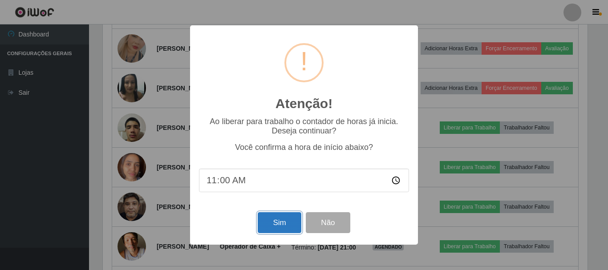
click at [276, 230] on button "Sim" at bounding box center [279, 222] width 43 height 21
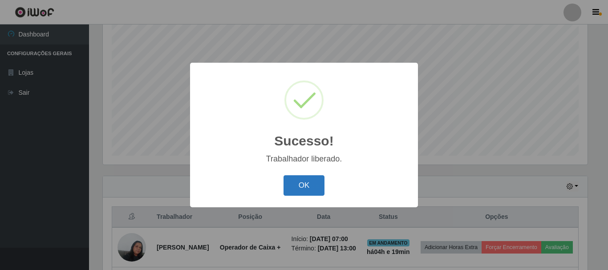
click at [311, 183] on button "OK" at bounding box center [303, 185] width 41 height 21
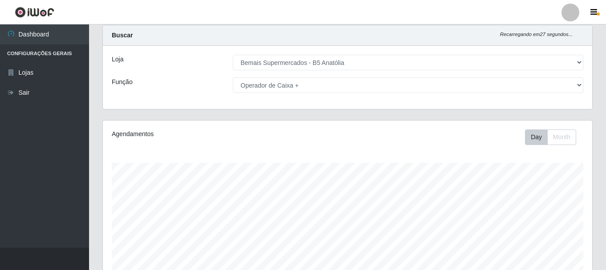
scroll to position [0, 0]
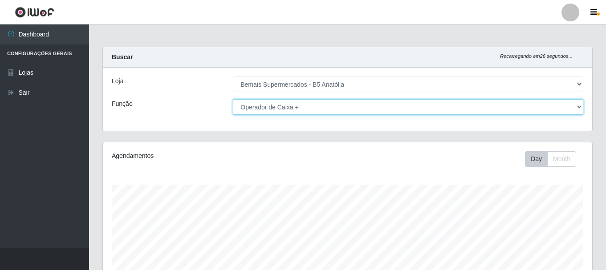
click at [285, 109] on select "[Selecione...] ASG ASG + ASG ++ Auxiliar de Estacionamento Auxiliar de Estacion…" at bounding box center [408, 107] width 350 height 16
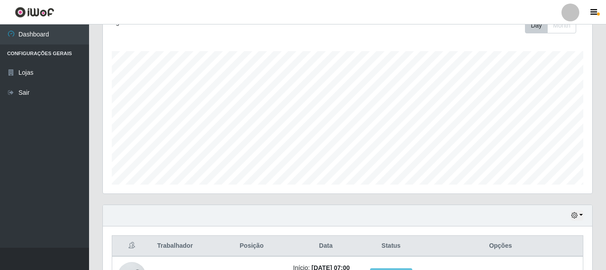
scroll to position [89, 0]
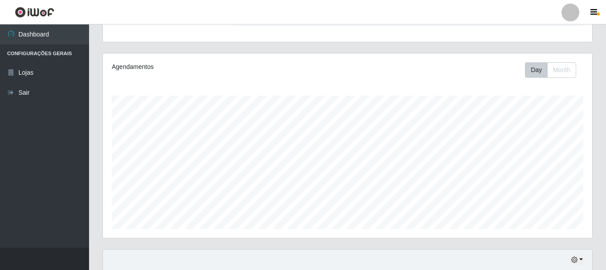
click at [310, 24] on header "Perfil Alterar Senha Sair" at bounding box center [303, 12] width 606 height 24
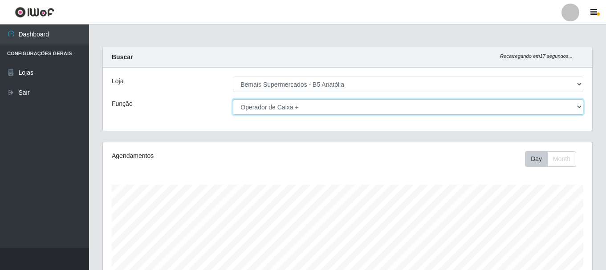
click at [315, 109] on select "[Selecione...] ASG ASG + ASG ++ Auxiliar de Estacionamento Auxiliar de Estacion…" at bounding box center [408, 107] width 350 height 16
click at [233, 99] on select "[Selecione...] ASG ASG + ASG ++ Auxiliar de Estacionamento Auxiliar de Estacion…" at bounding box center [408, 107] width 350 height 16
click at [302, 105] on select "[Selecione...] ASG ASG + ASG ++ Auxiliar de Estacionamento Auxiliar de Estacion…" at bounding box center [408, 107] width 350 height 16
click at [233, 99] on select "[Selecione...] ASG ASG + ASG ++ Auxiliar de Estacionamento Auxiliar de Estacion…" at bounding box center [408, 107] width 350 height 16
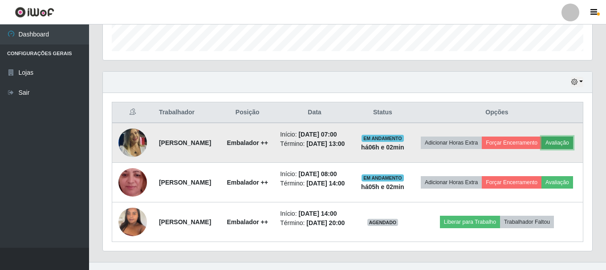
click at [541, 149] on button "Avaliação" at bounding box center [557, 143] width 32 height 12
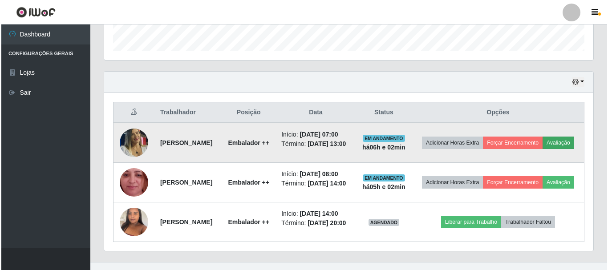
scroll to position [185, 485]
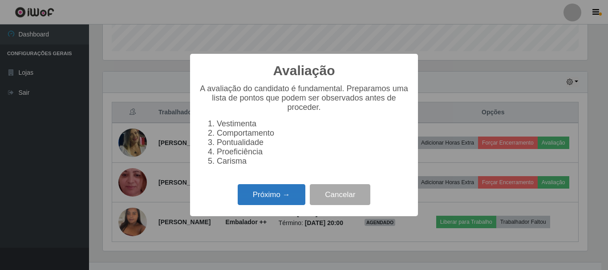
click at [291, 203] on button "Próximo →" at bounding box center [272, 194] width 68 height 21
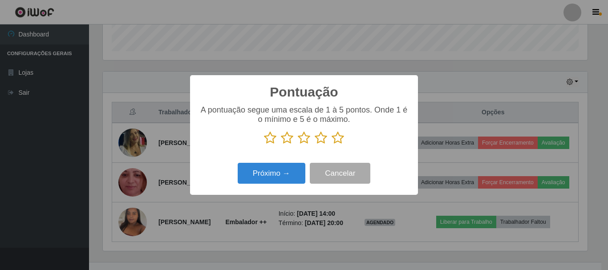
click at [336, 142] on icon at bounding box center [338, 137] width 12 height 13
click at [332, 145] on input "radio" at bounding box center [332, 145] width 0 height 0
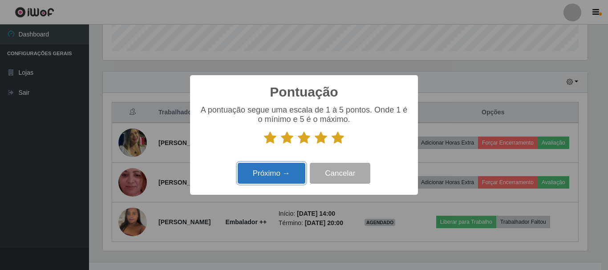
click at [293, 177] on button "Próximo →" at bounding box center [272, 173] width 68 height 21
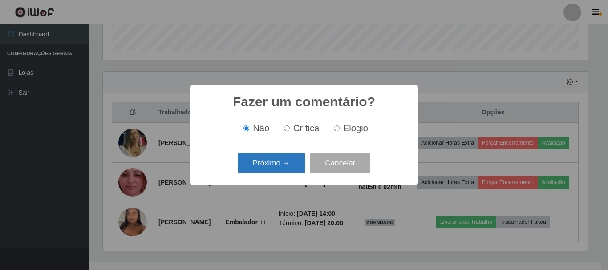
click at [288, 166] on button "Próximo →" at bounding box center [272, 163] width 68 height 21
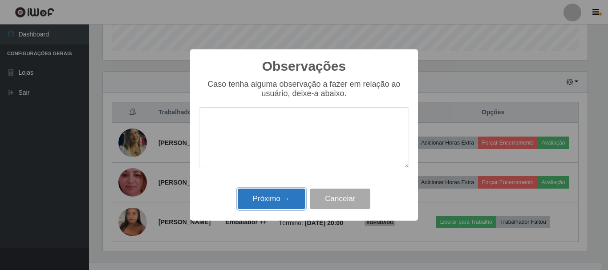
click at [292, 201] on button "Próximo →" at bounding box center [272, 199] width 68 height 21
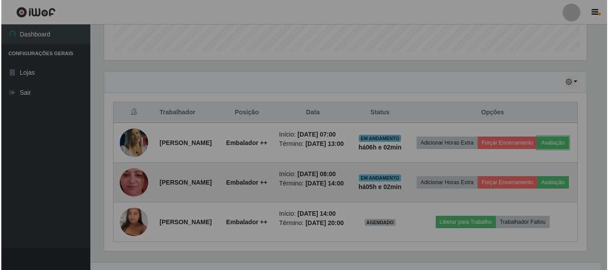
scroll to position [185, 489]
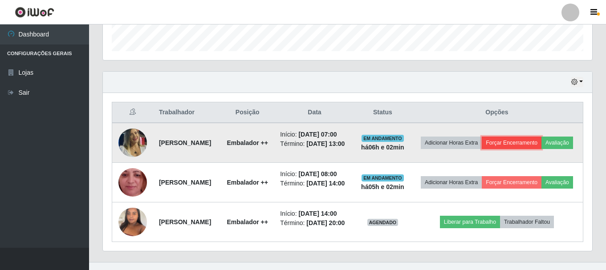
click at [541, 143] on button "Forçar Encerramento" at bounding box center [512, 143] width 60 height 12
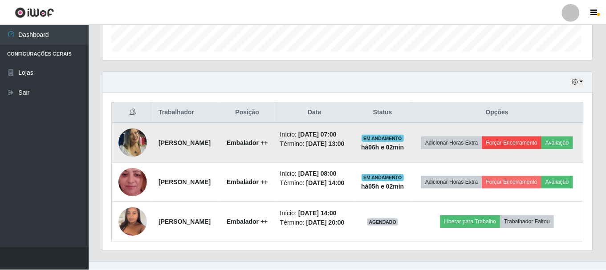
scroll to position [185, 485]
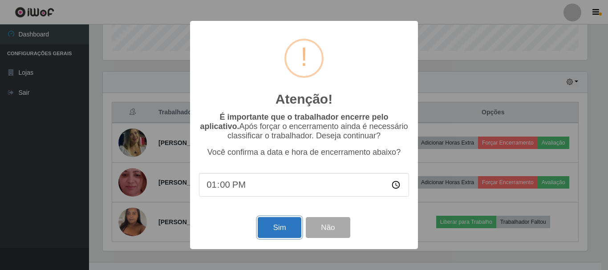
click at [285, 228] on button "Sim" at bounding box center [279, 227] width 43 height 21
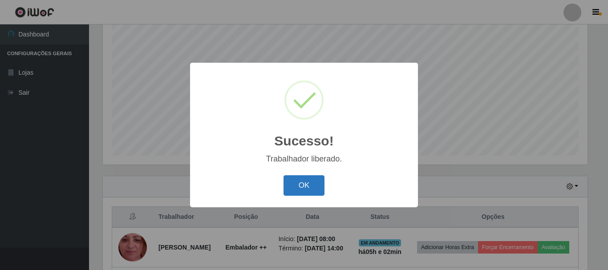
click at [296, 182] on button "OK" at bounding box center [303, 185] width 41 height 21
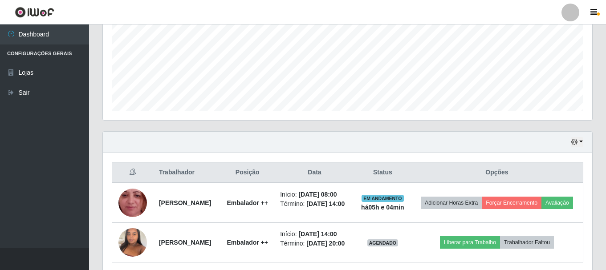
scroll to position [0, 0]
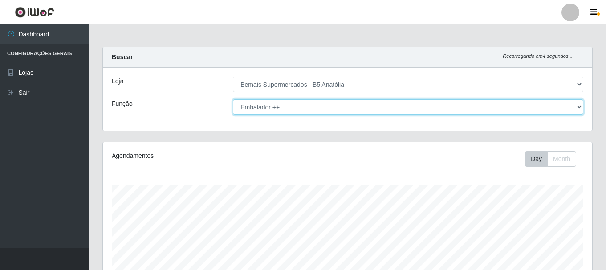
click at [304, 102] on select "[Selecione...] ASG ASG + ASG ++ Auxiliar de Estacionamento Auxiliar de Estacion…" at bounding box center [408, 107] width 350 height 16
click at [233, 99] on select "[Selecione...] ASG ASG + ASG ++ Auxiliar de Estacionamento Auxiliar de Estacion…" at bounding box center [408, 107] width 350 height 16
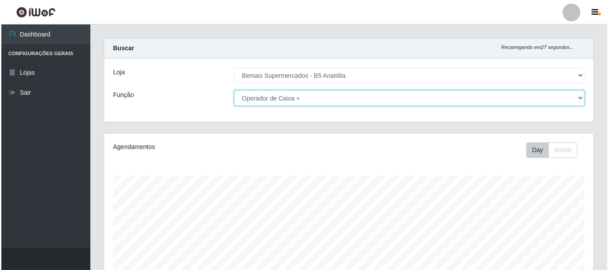
scroll to position [223, 0]
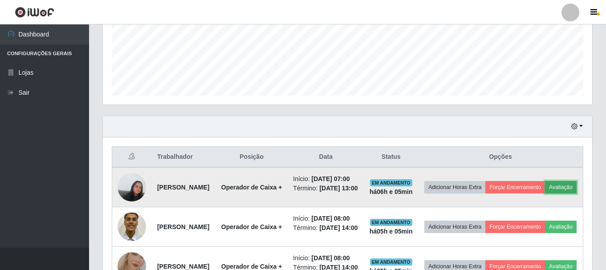
click at [545, 194] on button "Avaliação" at bounding box center [561, 187] width 32 height 12
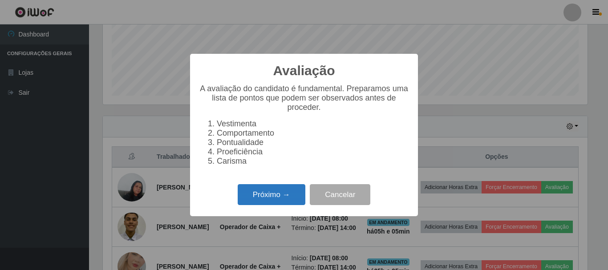
click at [286, 202] on button "Próximo →" at bounding box center [272, 194] width 68 height 21
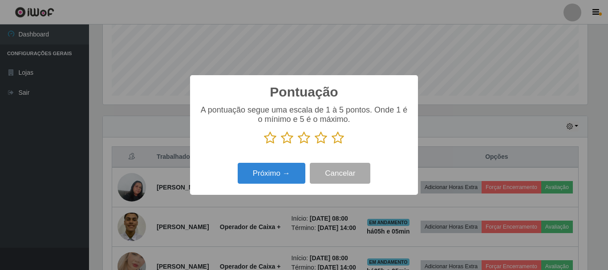
scroll to position [444855, 444555]
drag, startPoint x: 343, startPoint y: 139, endPoint x: 337, endPoint y: 141, distance: 5.6
click at [343, 139] on icon at bounding box center [338, 137] width 12 height 13
click at [332, 145] on input "radio" at bounding box center [332, 145] width 0 height 0
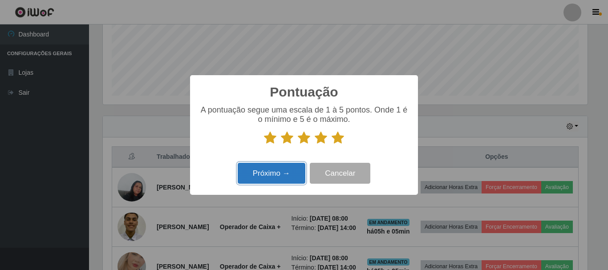
click at [272, 174] on button "Próximo →" at bounding box center [272, 173] width 68 height 21
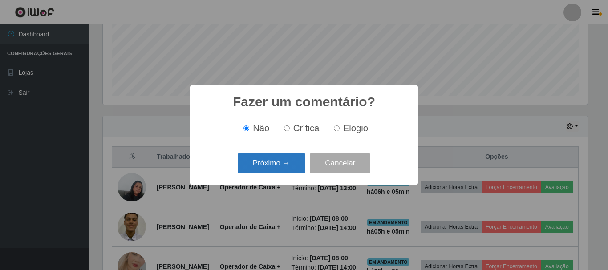
click at [277, 166] on button "Próximo →" at bounding box center [272, 163] width 68 height 21
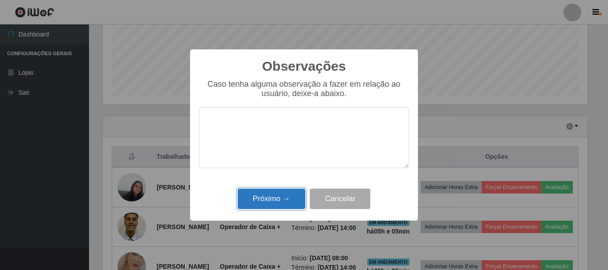
click at [279, 194] on button "Próximo →" at bounding box center [272, 199] width 68 height 21
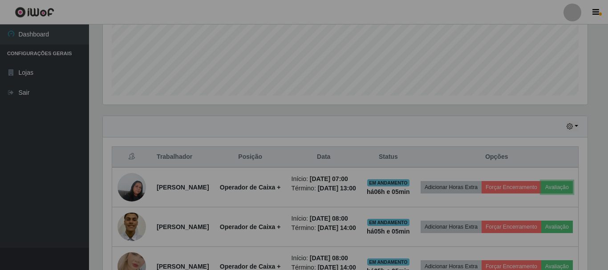
scroll to position [185, 489]
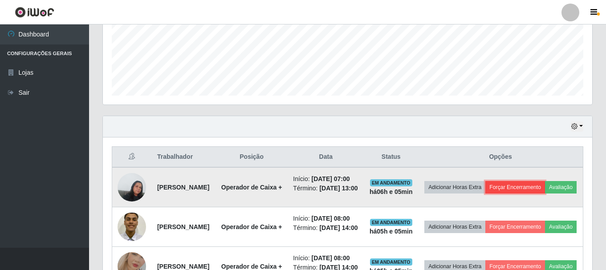
click at [545, 185] on button "Forçar Encerramento" at bounding box center [515, 187] width 60 height 12
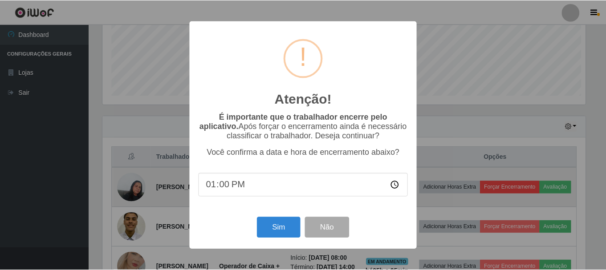
scroll to position [185, 485]
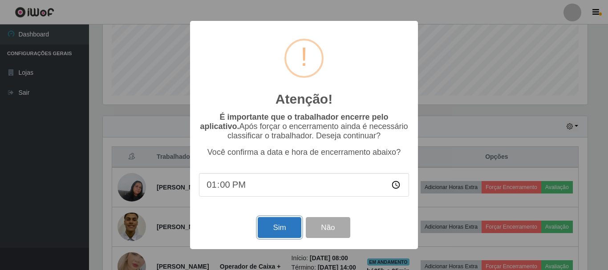
click at [284, 231] on button "Sim" at bounding box center [279, 227] width 43 height 21
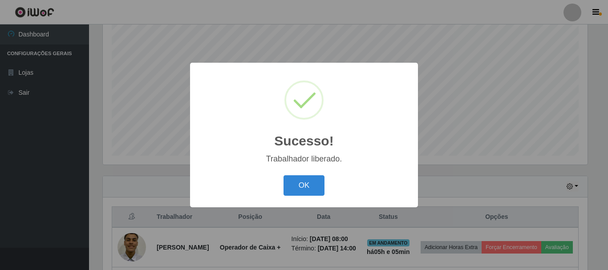
drag, startPoint x: 297, startPoint y: 186, endPoint x: 394, endPoint y: 176, distance: 98.0
click at [300, 185] on button "OK" at bounding box center [303, 185] width 41 height 21
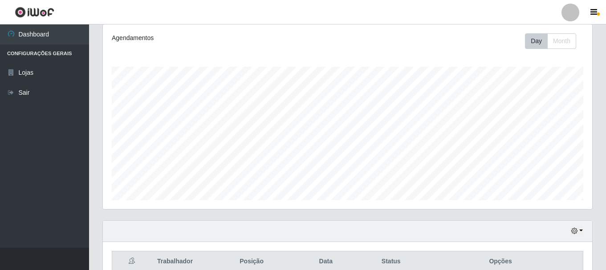
scroll to position [0, 0]
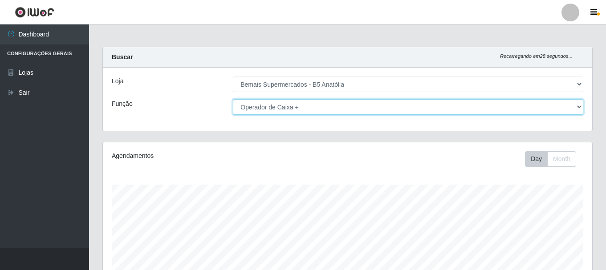
click at [412, 106] on select "[Selecione...] ASG ASG + ASG ++ Auxiliar de Estacionamento Auxiliar de Estacion…" at bounding box center [408, 107] width 350 height 16
click at [233, 99] on select "[Selecione...] ASG ASG + ASG ++ Auxiliar de Estacionamento Auxiliar de Estacion…" at bounding box center [408, 107] width 350 height 16
click at [433, 108] on select "[Selecione...] ASG ASG + ASG ++ Auxiliar de Estacionamento Auxiliar de Estacion…" at bounding box center [408, 107] width 350 height 16
click at [233, 99] on select "[Selecione...] ASG ASG + ASG ++ Auxiliar de Estacionamento Auxiliar de Estacion…" at bounding box center [408, 107] width 350 height 16
click at [418, 114] on select "[Selecione...] ASG ASG + ASG ++ Auxiliar de Estacionamento Auxiliar de Estacion…" at bounding box center [408, 107] width 350 height 16
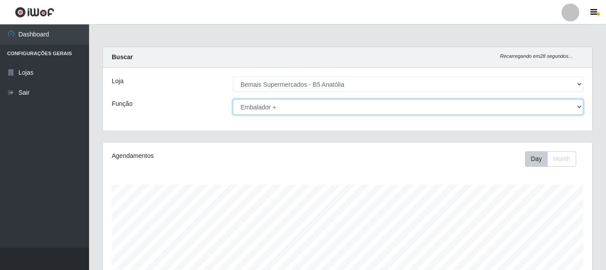
select select "71"
click at [233, 99] on select "[Selecione...] ASG ASG + ASG ++ Auxiliar de Estacionamento Auxiliar de Estacion…" at bounding box center [408, 107] width 350 height 16
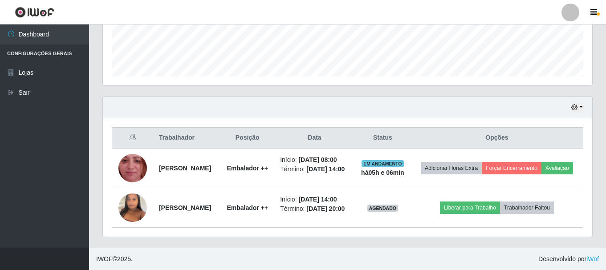
scroll to position [211, 0]
